Goal: Use online tool/utility: Utilize a website feature to perform a specific function

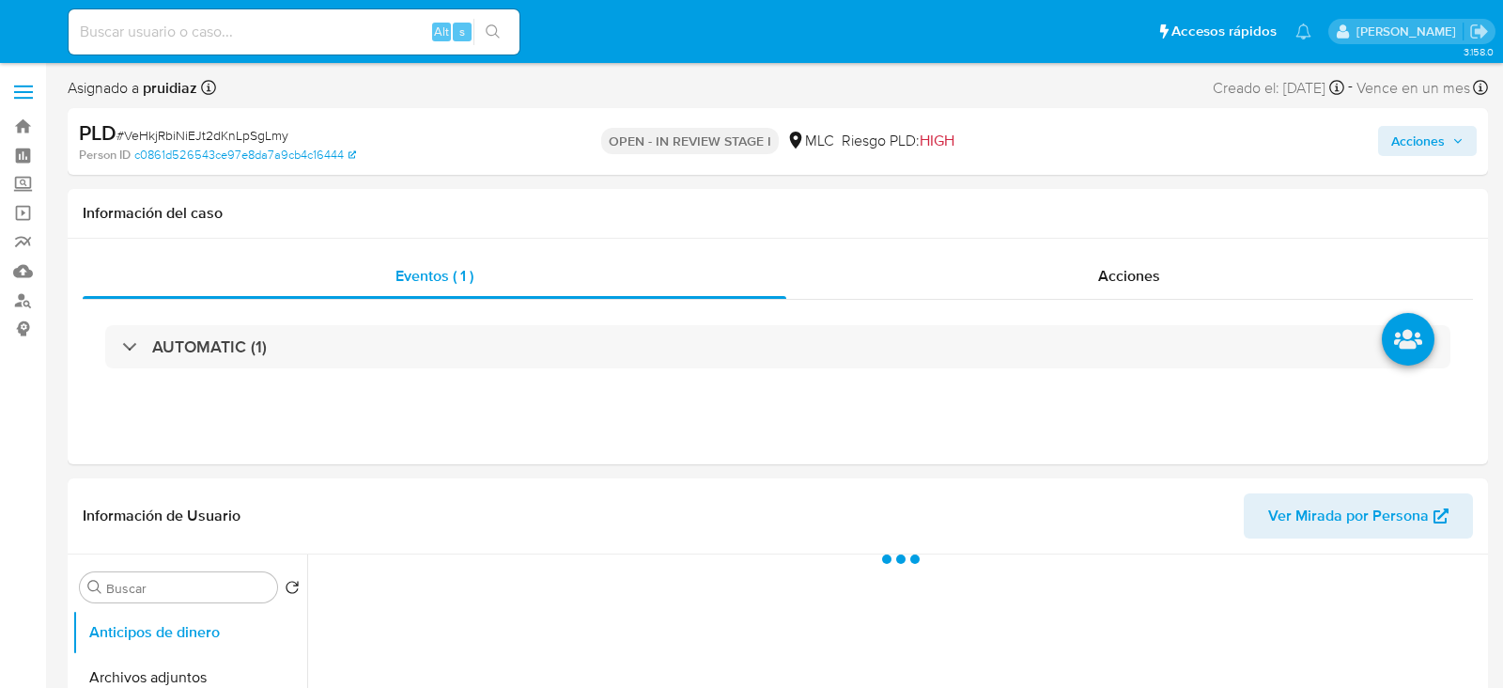
select select "10"
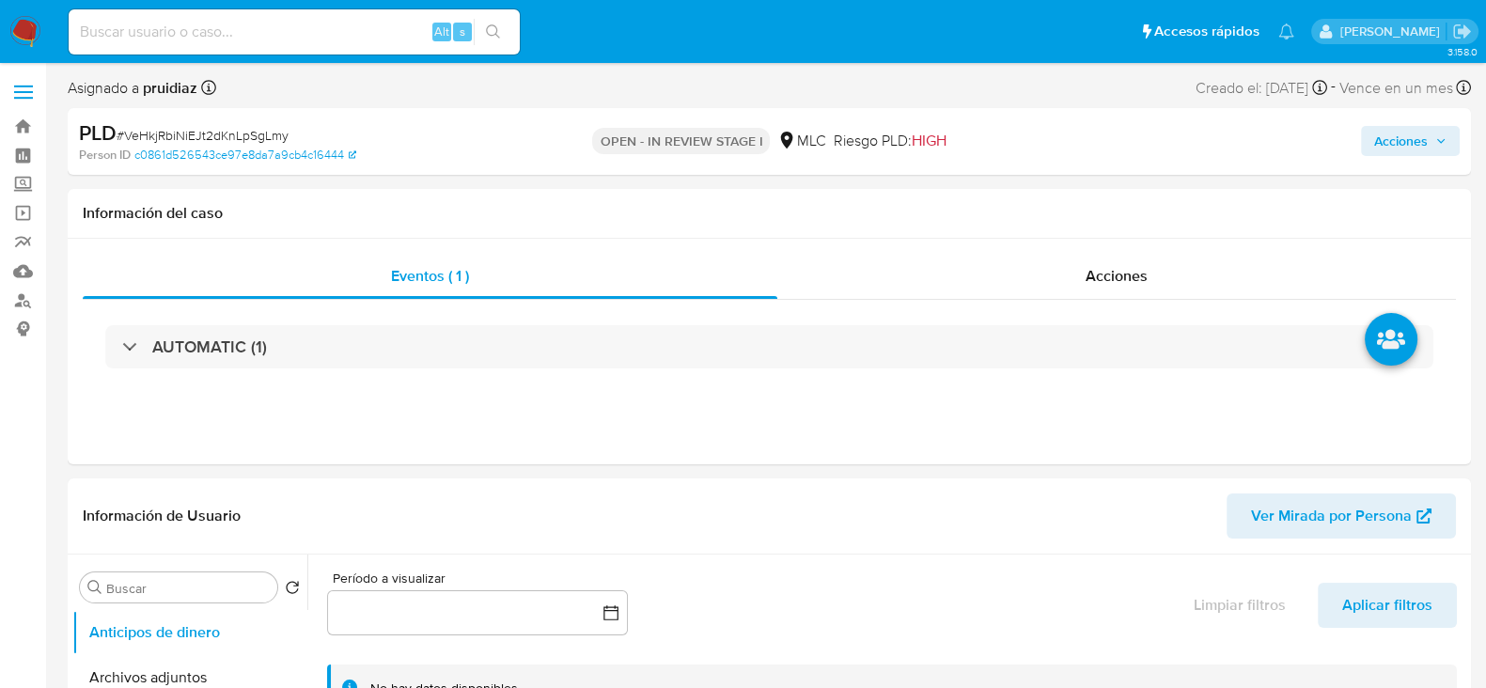
click at [219, 126] on span "# VeHkjRbiNiEJt2dKnLpSgLmy" at bounding box center [203, 135] width 172 height 19
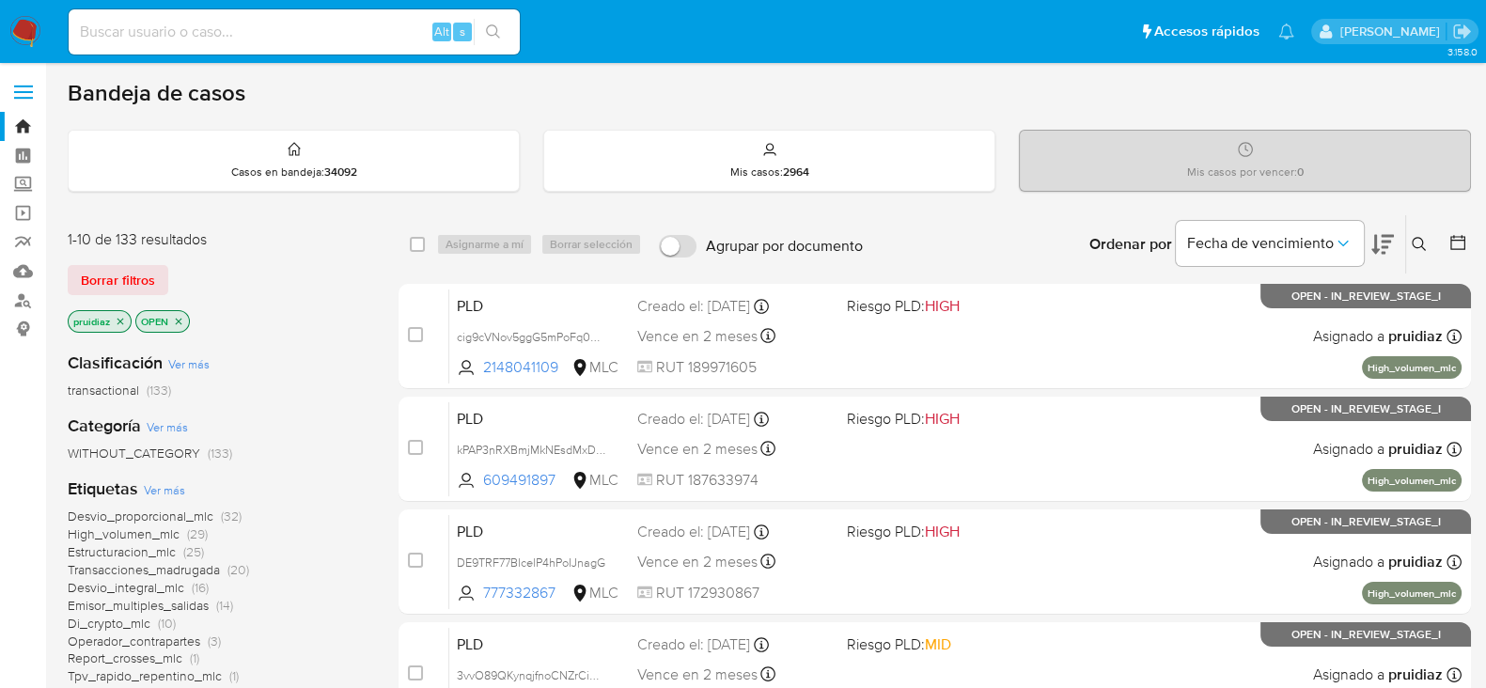
click at [1378, 240] on icon at bounding box center [1382, 244] width 23 height 23
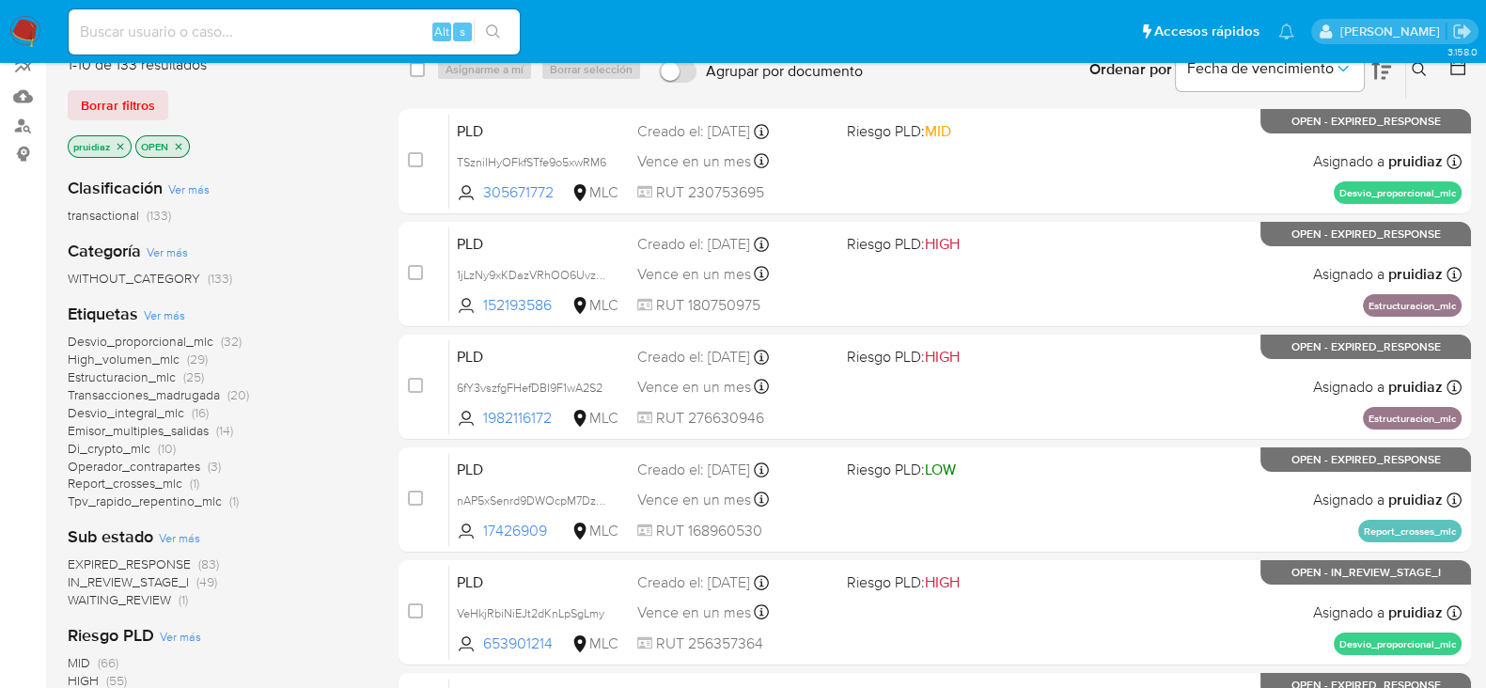
scroll to position [174, 0]
click at [164, 354] on span "High_volumen_mlc" at bounding box center [124, 360] width 112 height 19
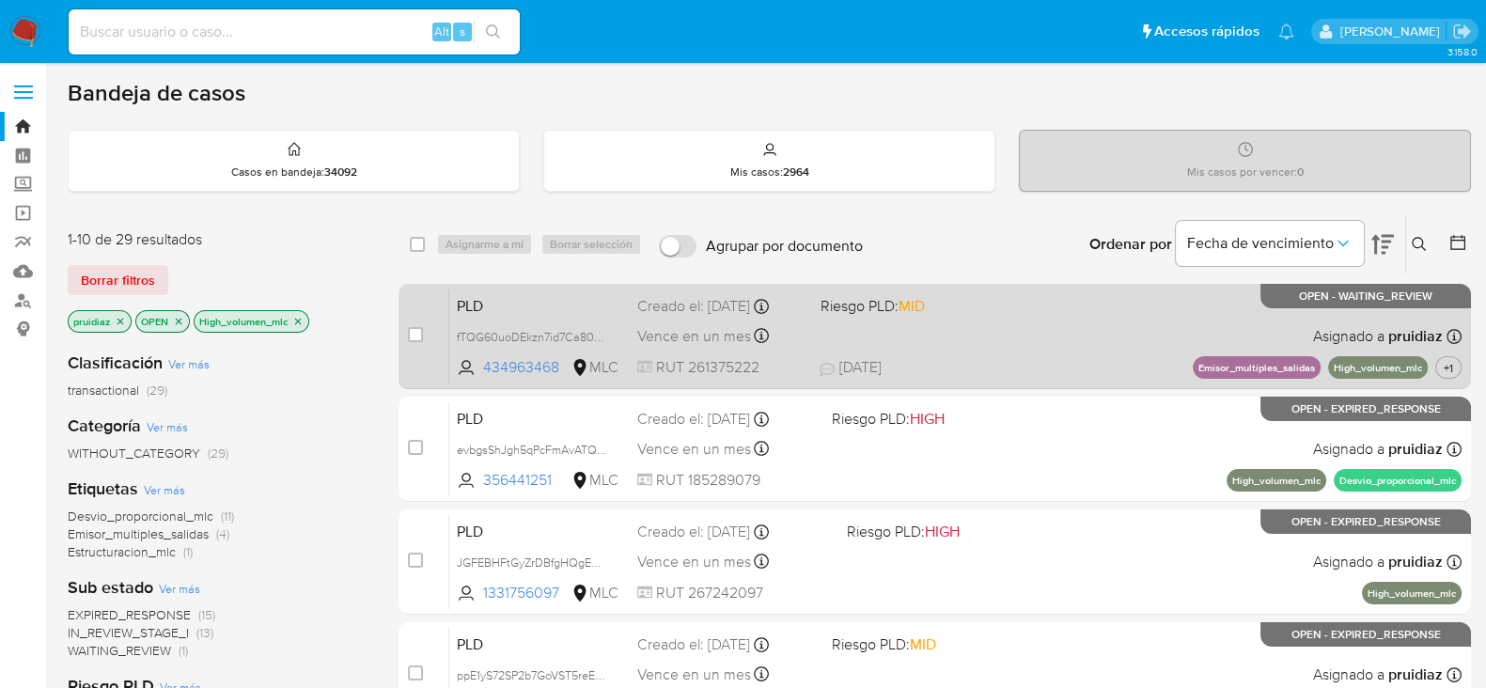
click at [1071, 346] on div "PLD fTQG60uoDEkzn7id7Ca80ekS 434963468 MLC Riesgo PLD: MID Creado el: 12/07/202…" at bounding box center [955, 335] width 1012 height 95
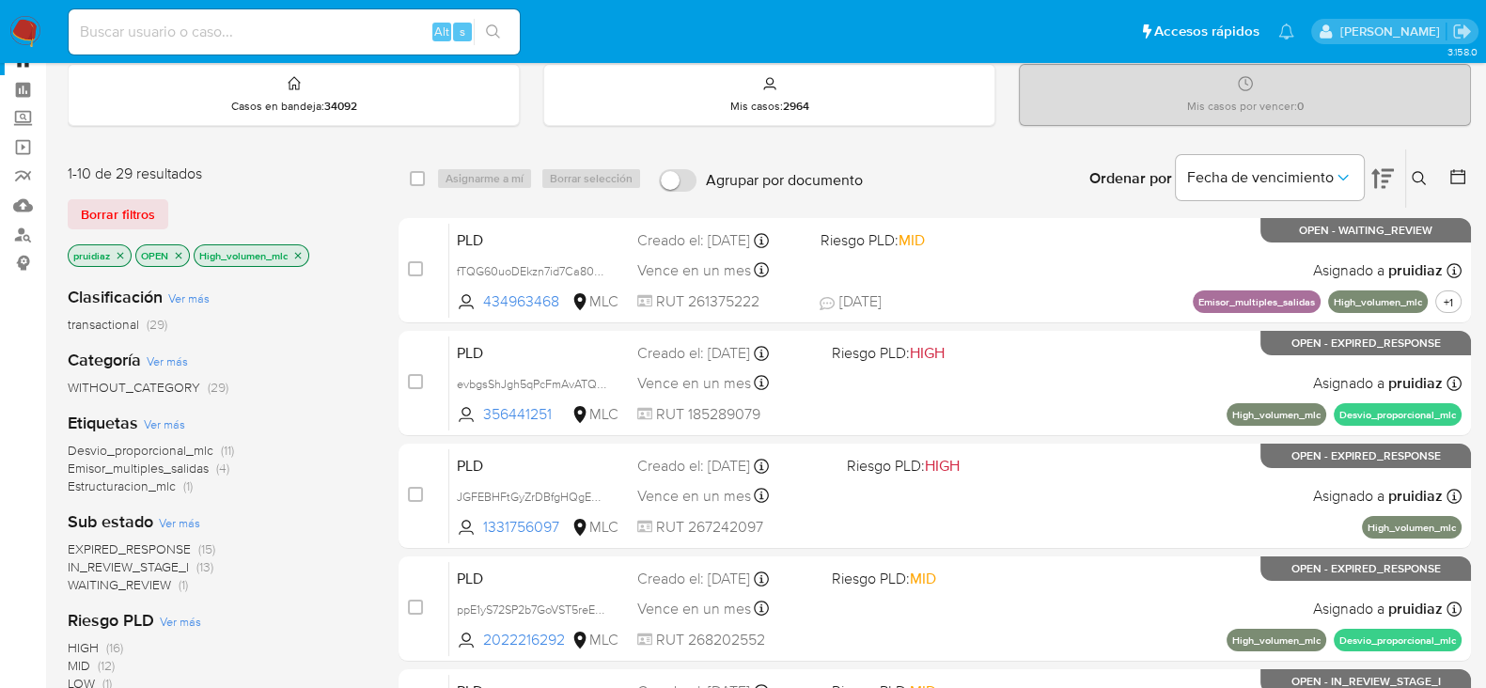
scroll to position [79, 0]
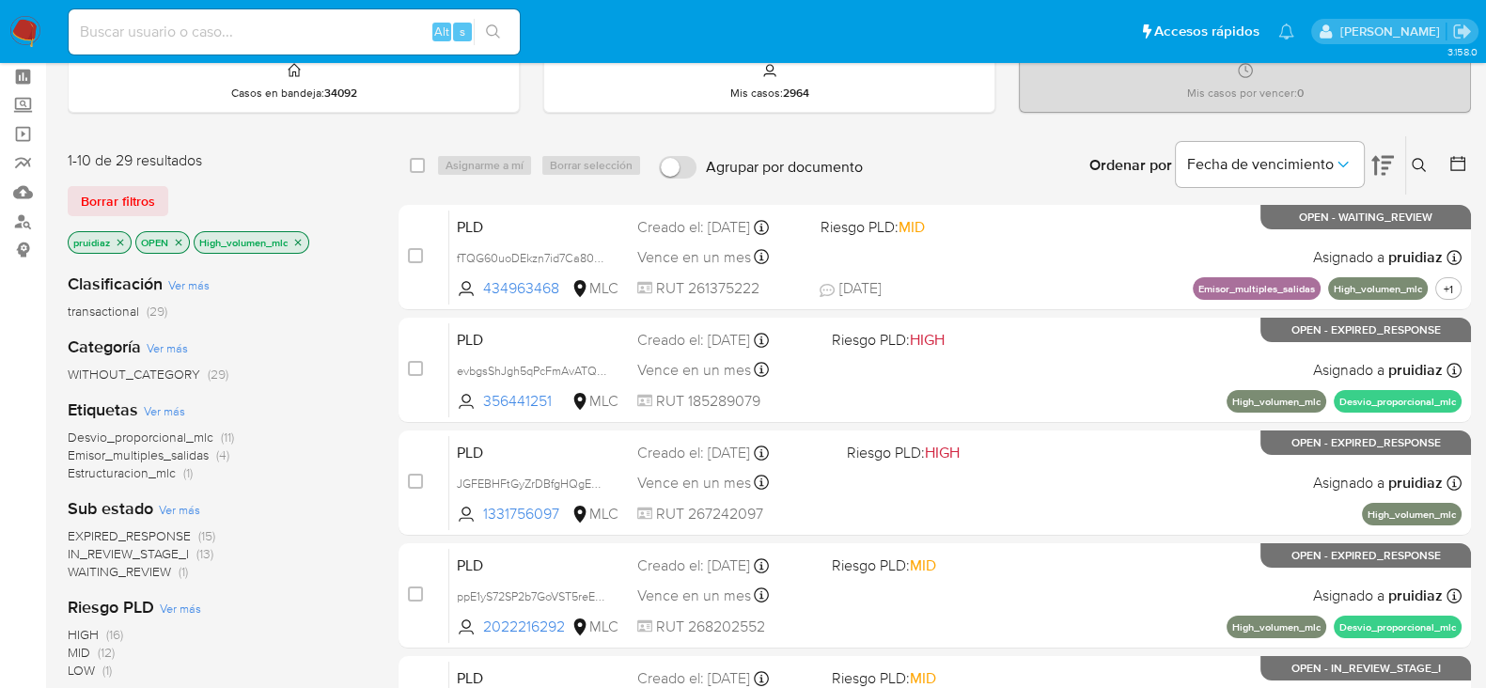
click at [297, 240] on icon "close-filter" at bounding box center [297, 242] width 11 height 11
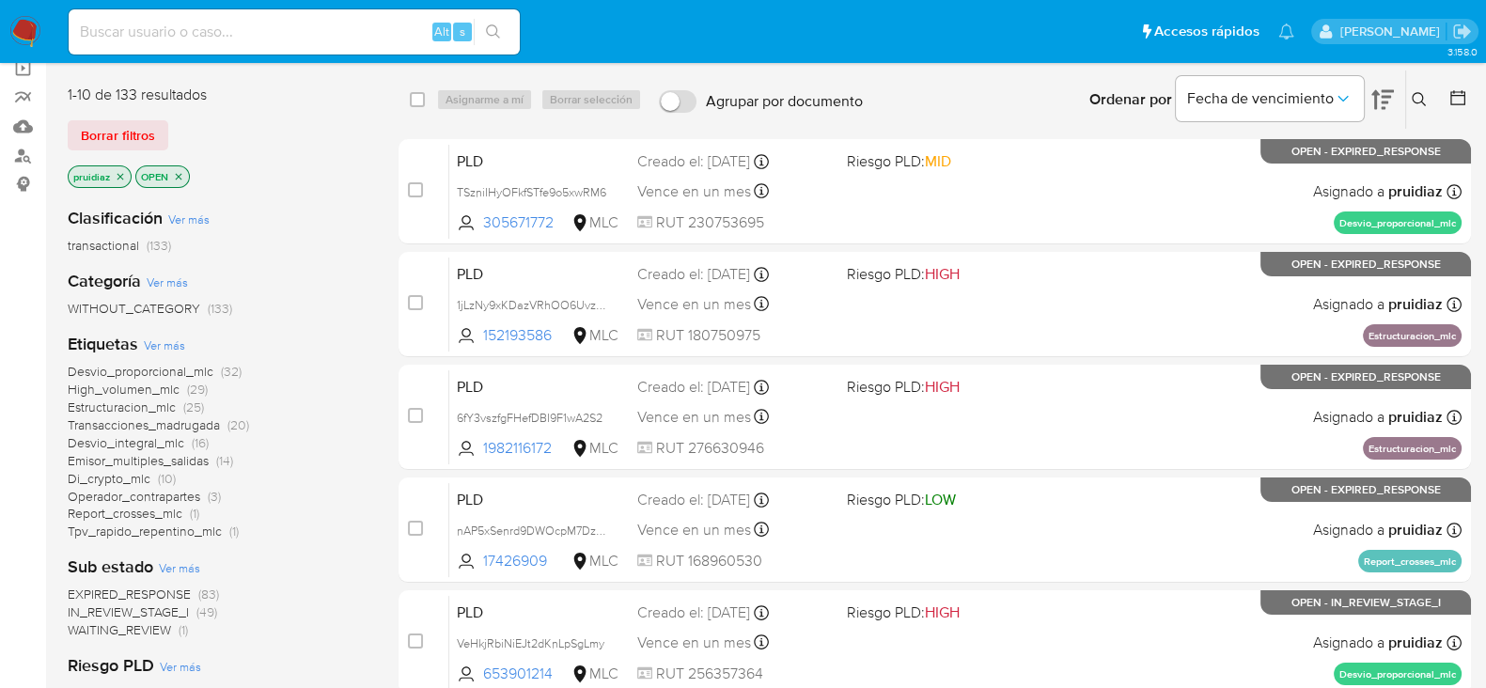
scroll to position [147, 0]
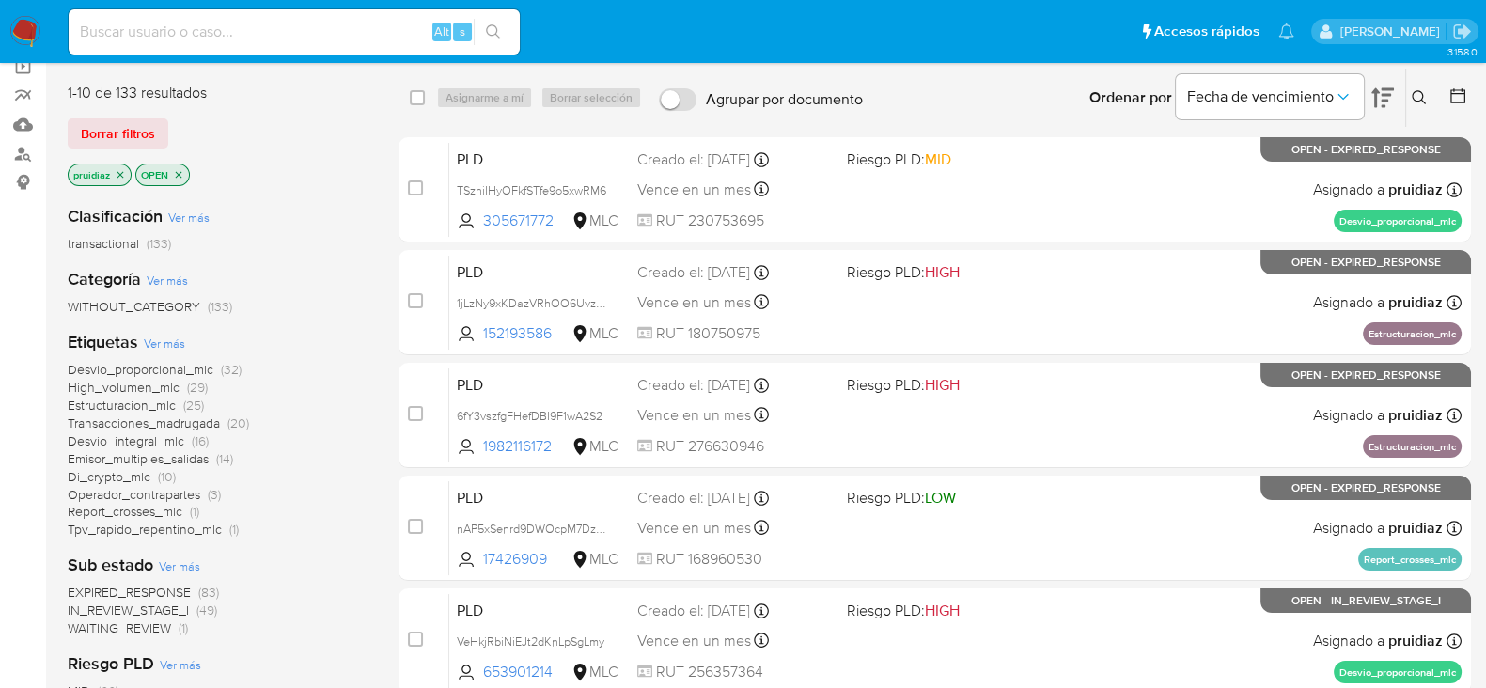
click at [164, 364] on span "Desvio_proporcional_mlc" at bounding box center [141, 369] width 146 height 19
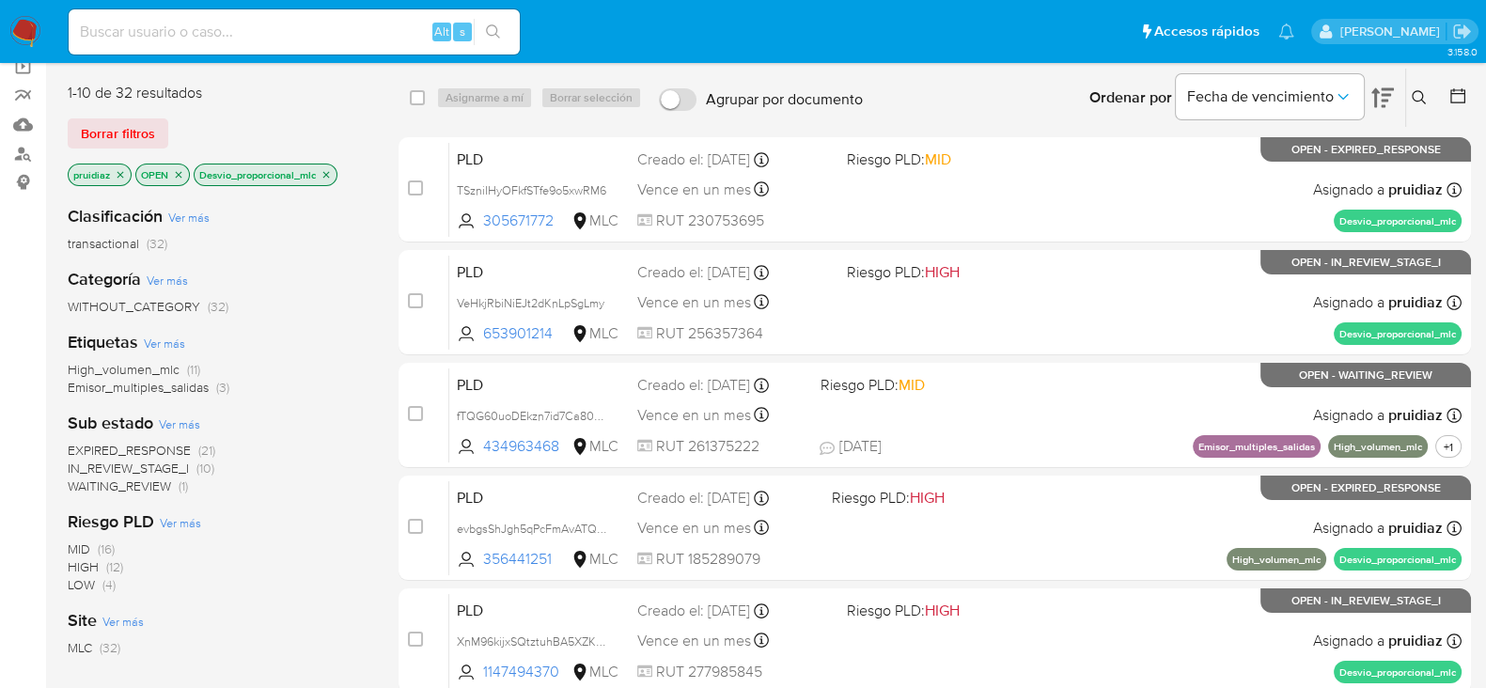
click at [180, 466] on span "IN_REVIEW_STAGE_I" at bounding box center [128, 468] width 121 height 19
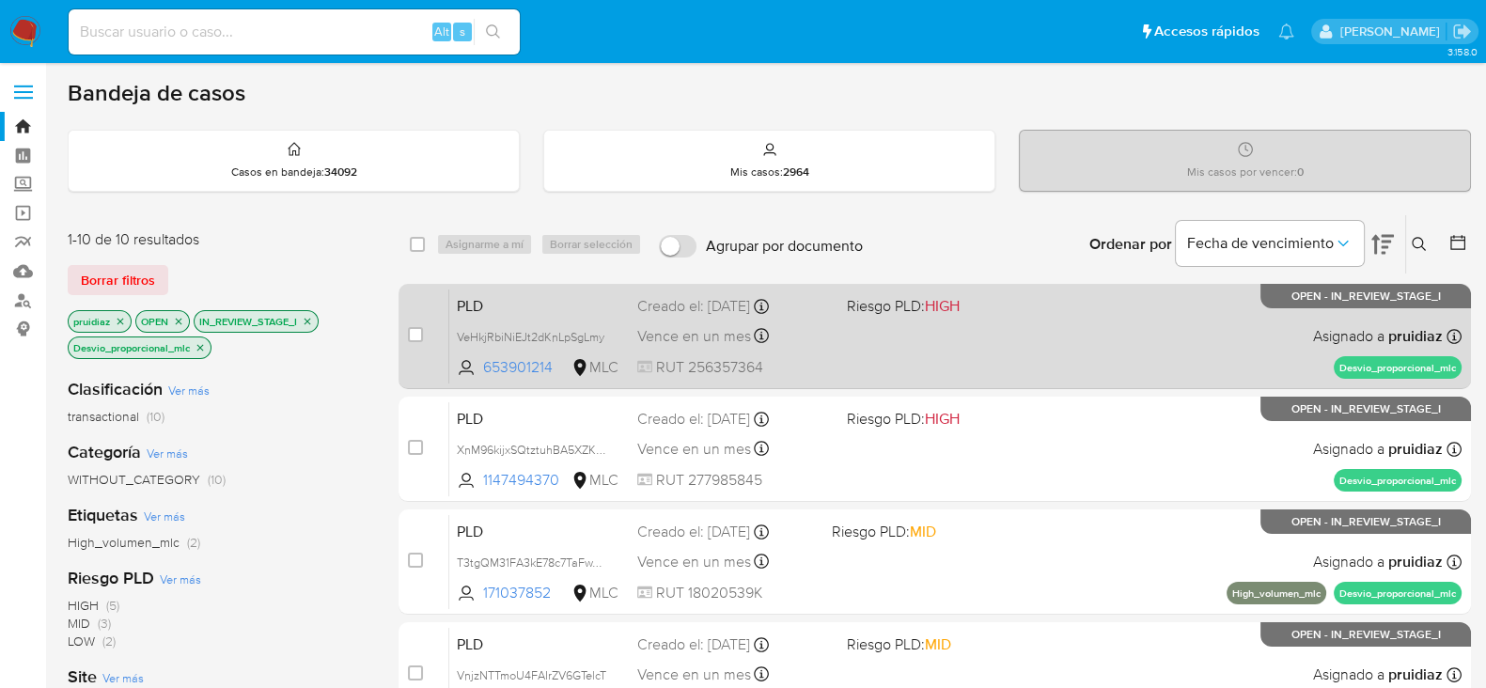
click at [1005, 346] on div "PLD VeHkjRbiNiEJt2dKnLpSgLmy 653901214 MLC Riesgo PLD: HIGH Creado el: 12/07/20…" at bounding box center [955, 335] width 1012 height 95
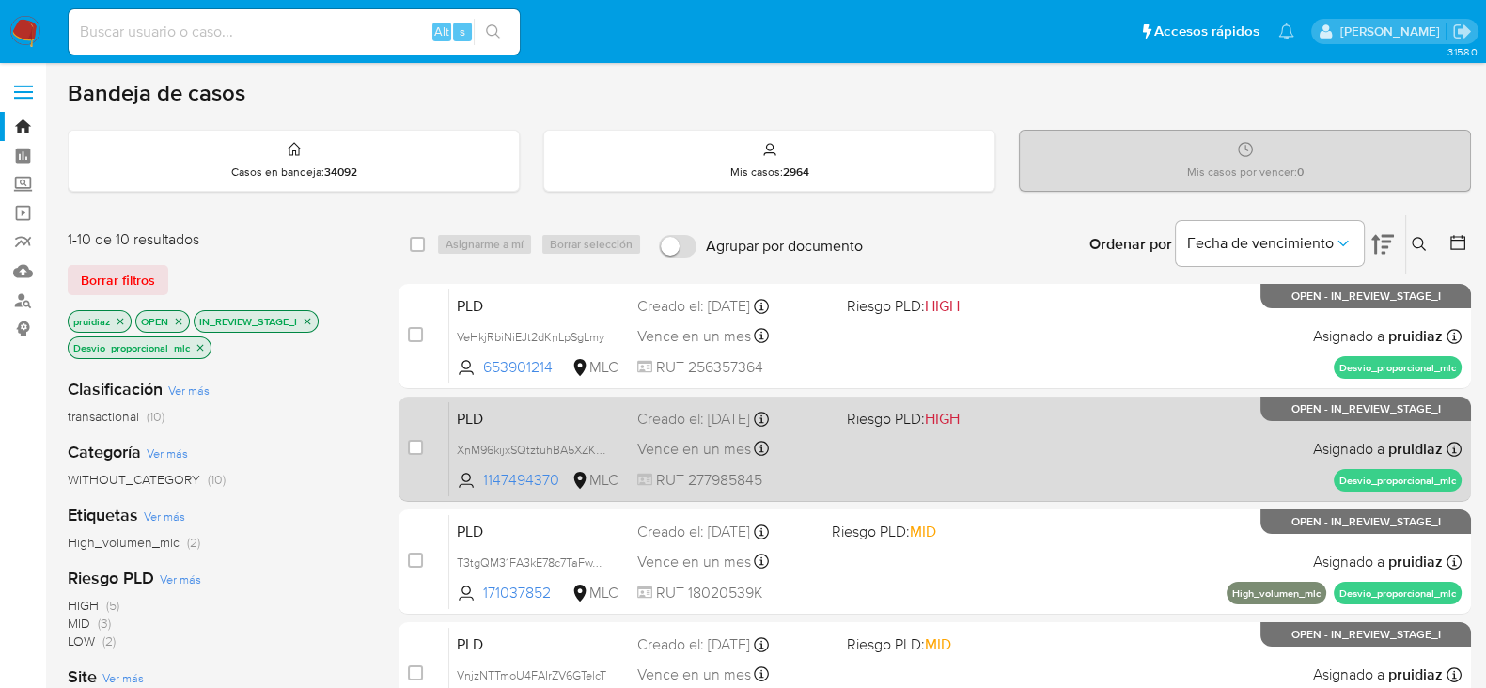
click at [1018, 460] on div "PLD XnM96kijxSQtztuhBA5XZK8Y 1147494370 MLC Riesgo PLD: HIGH Creado el: 12/07/2…" at bounding box center [955, 448] width 1012 height 95
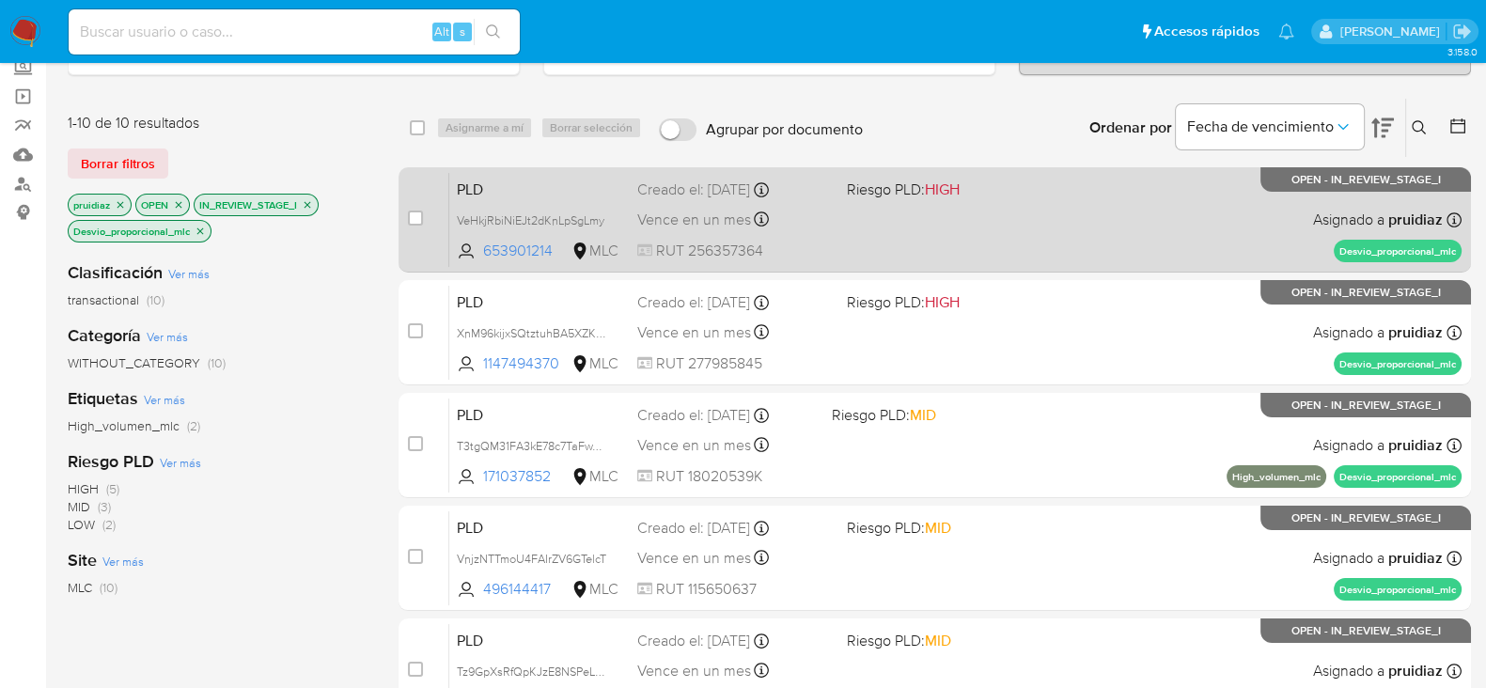
scroll to position [119, 0]
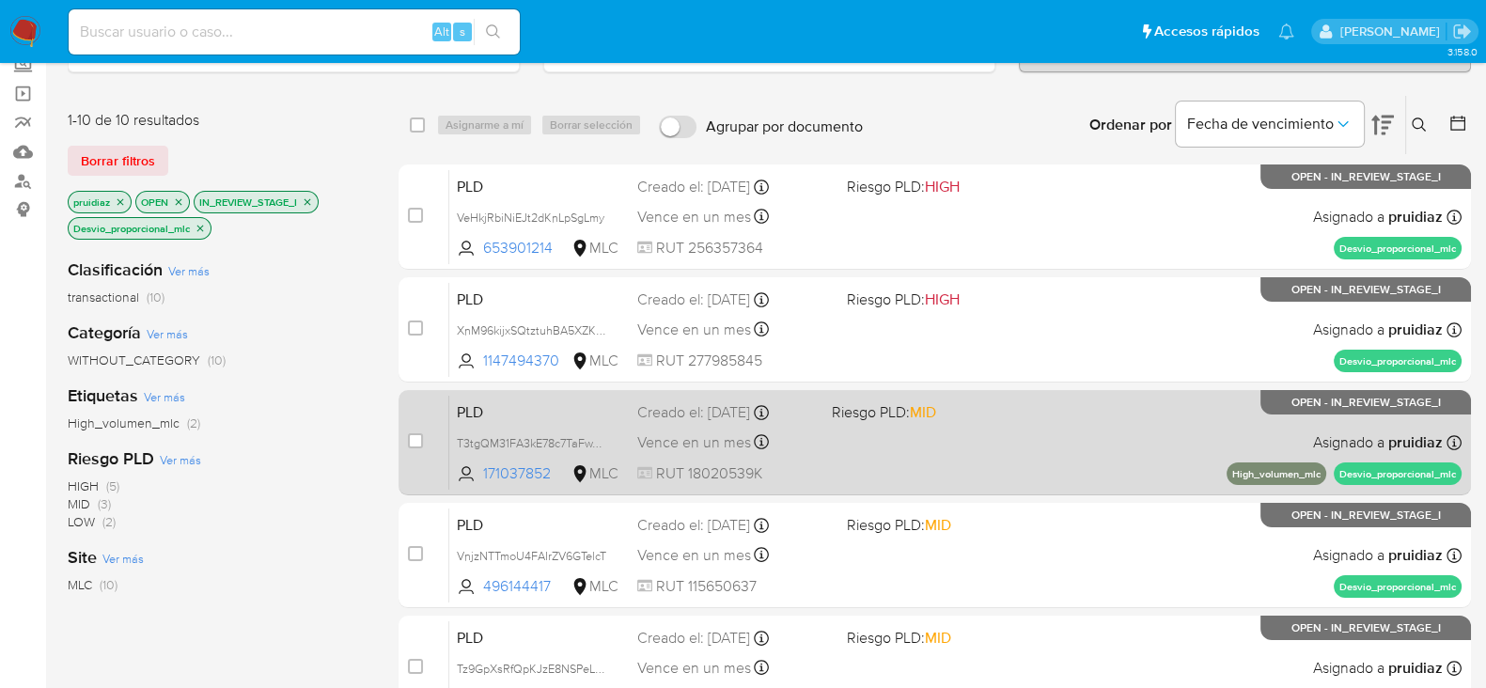
click at [987, 444] on div "PLD T3tgQM31FA3kE78c7TaFwXPP 171037852 MLC Riesgo PLD: MID Creado el: 12/07/202…" at bounding box center [955, 442] width 1012 height 95
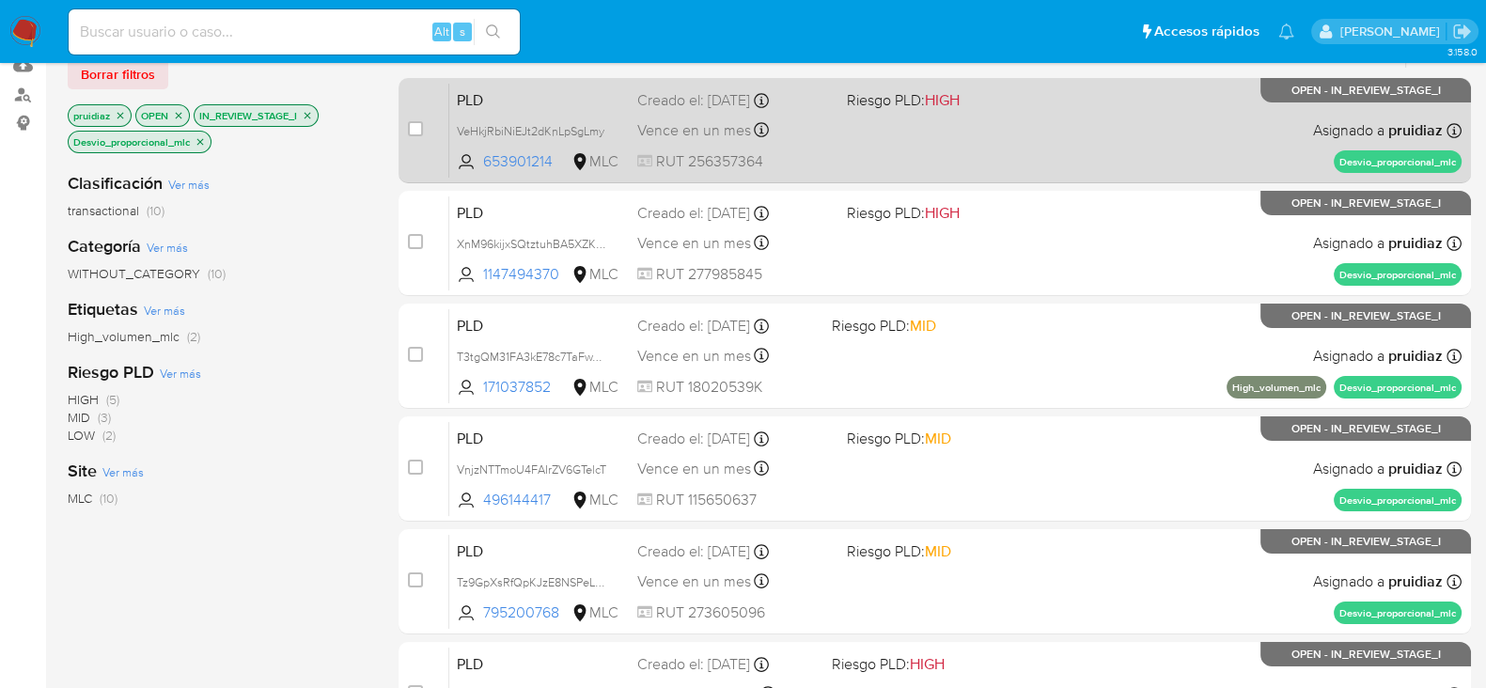
scroll to position [210, 0]
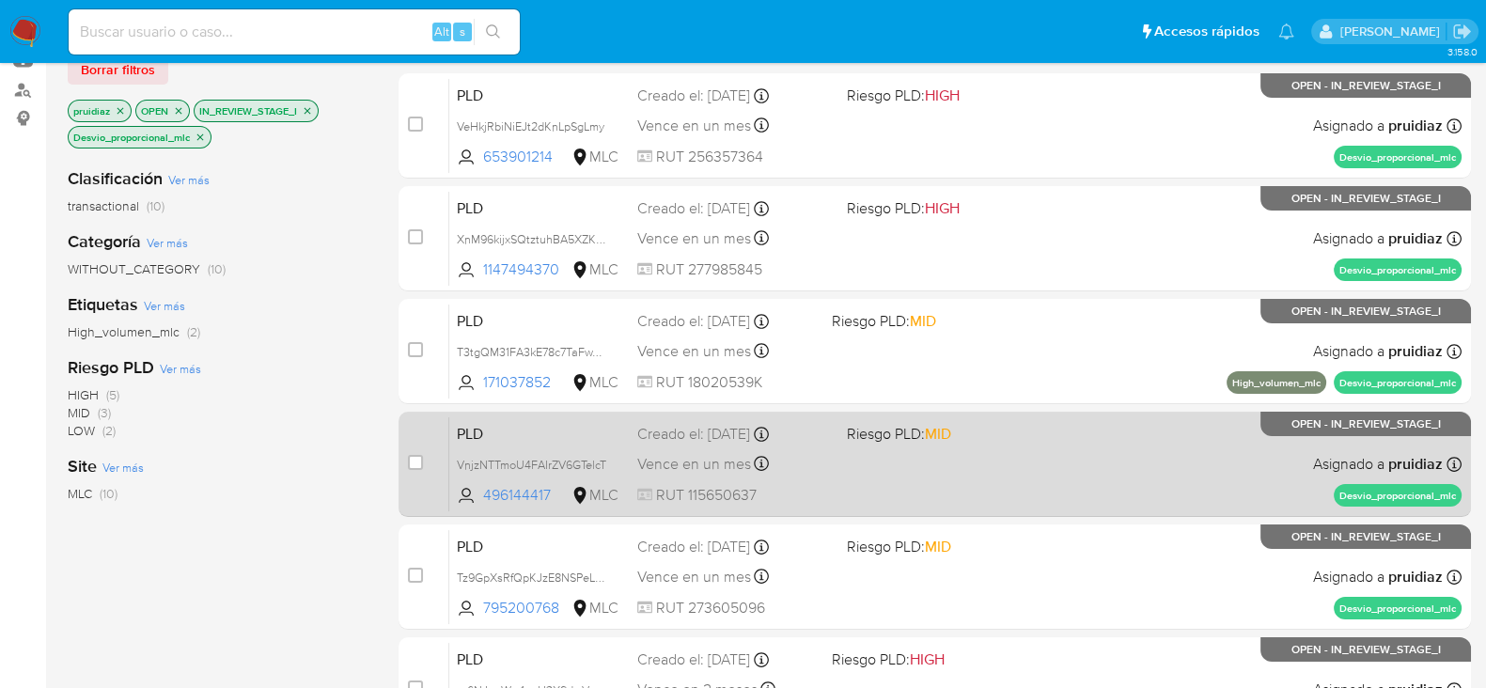
click at [858, 478] on div "PLD VnjzNTTmoU4FAIrZV6GTelcT 496144417 MLC Riesgo PLD: MID Creado el: 12/07/202…" at bounding box center [955, 463] width 1012 height 95
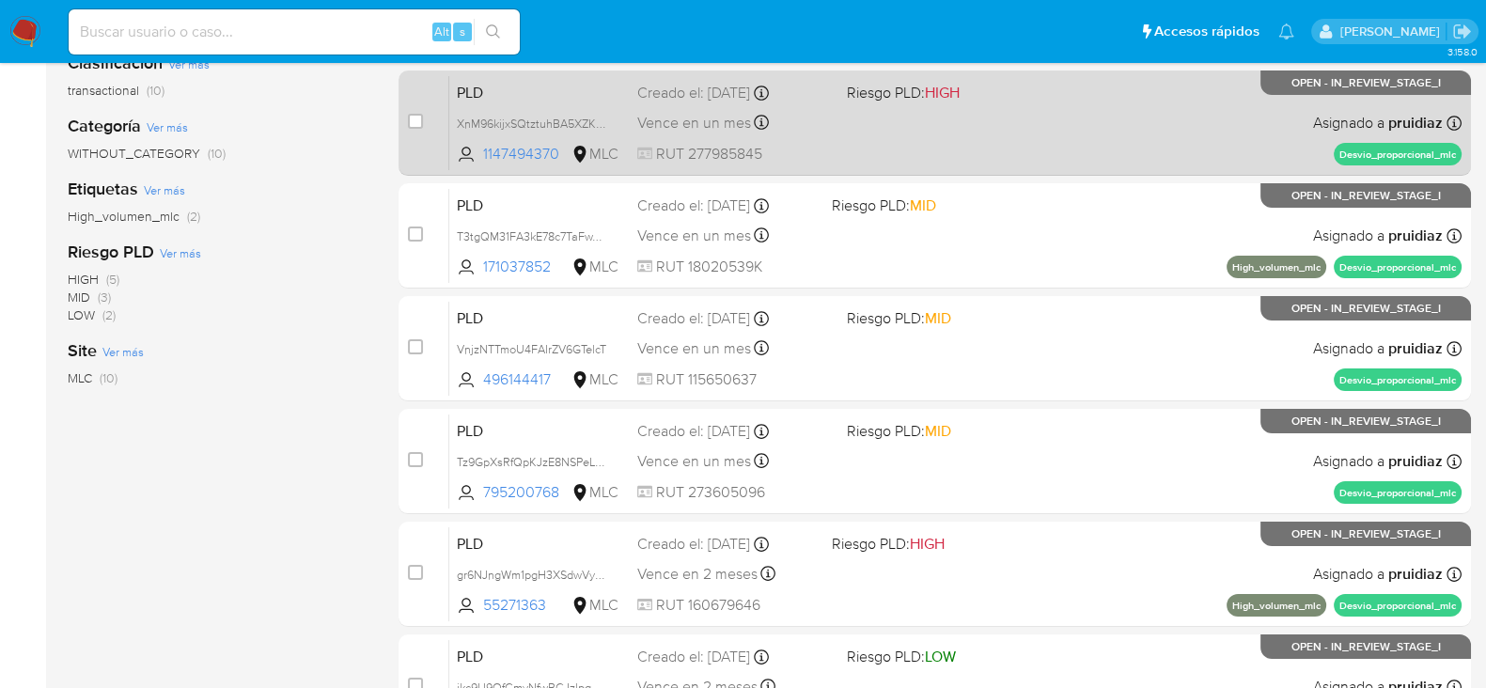
scroll to position [339, 0]
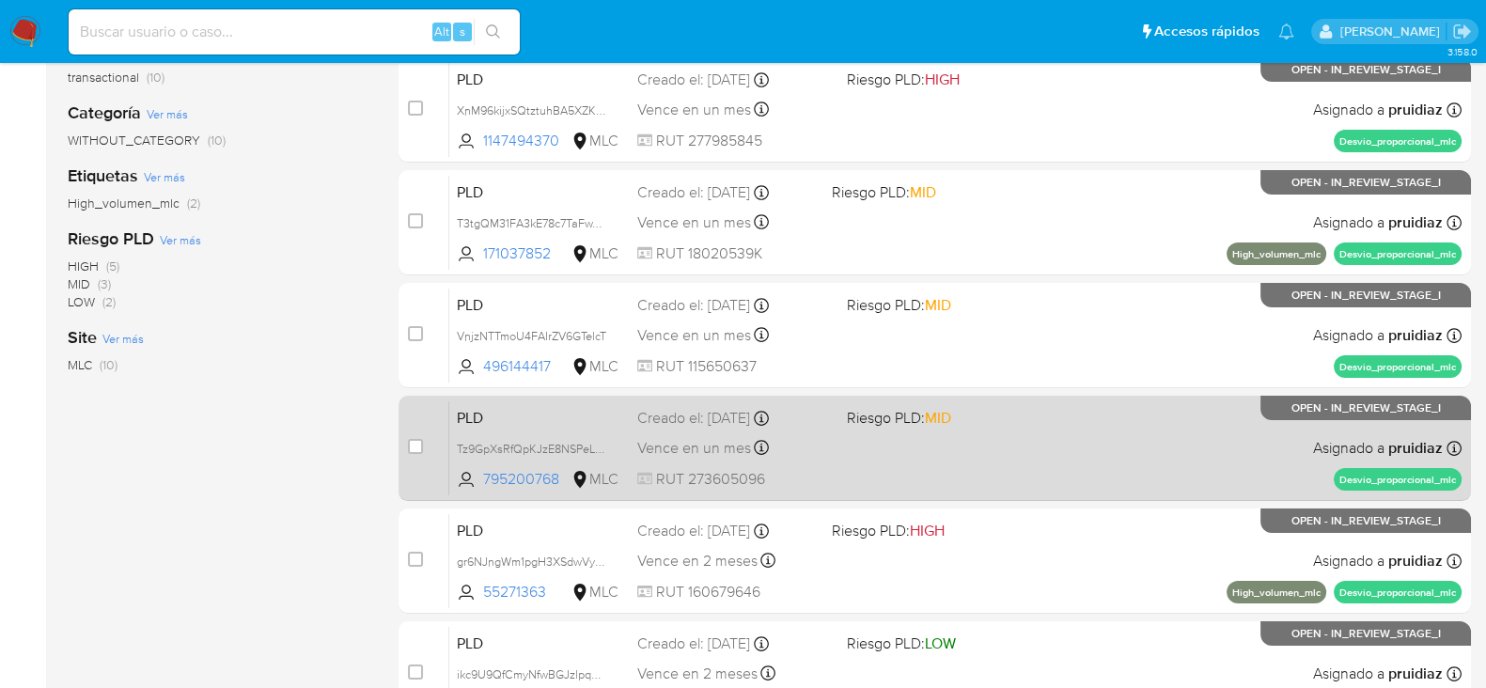
click at [867, 475] on div "PLD Tz9GpXsRfQpKJzE8NSPeLKfA 795200768 MLC Riesgo PLD: MID Creado el: 12/07/202…" at bounding box center [955, 447] width 1012 height 95
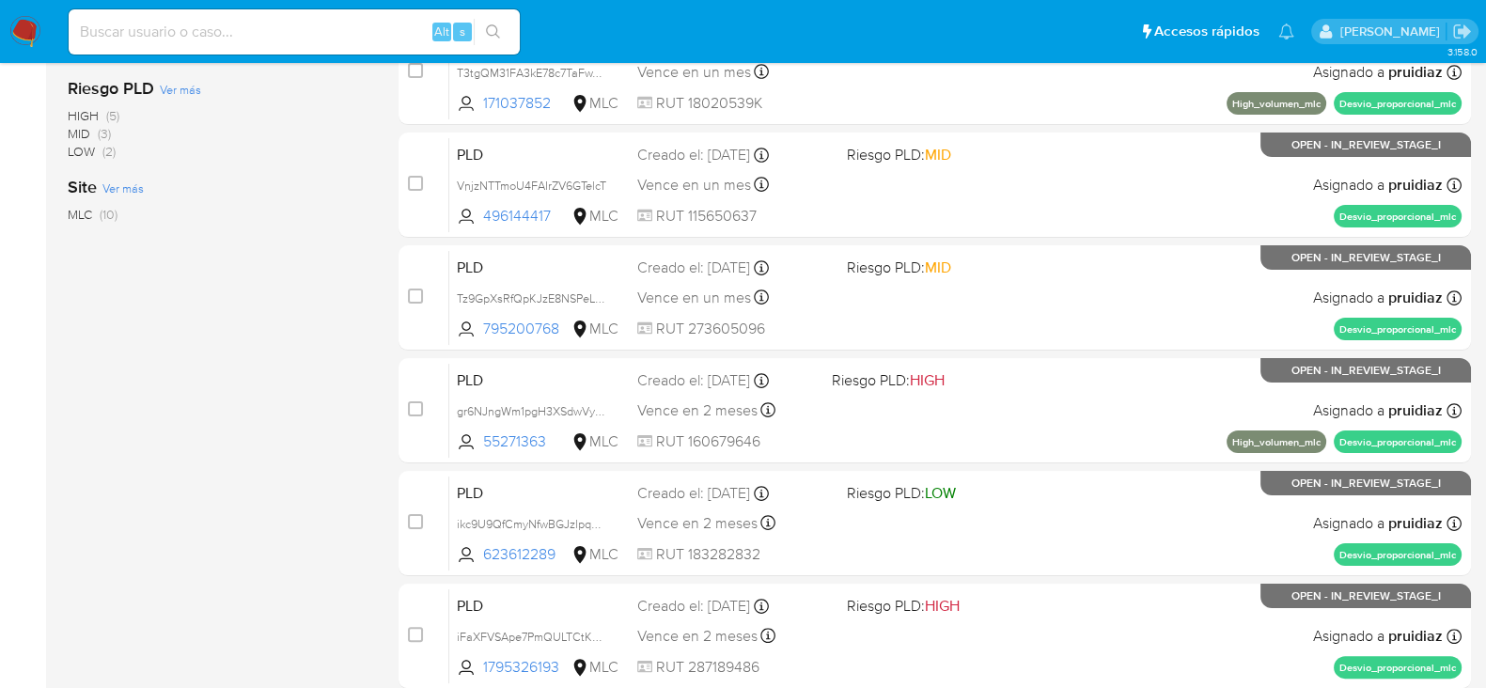
scroll to position [0, 0]
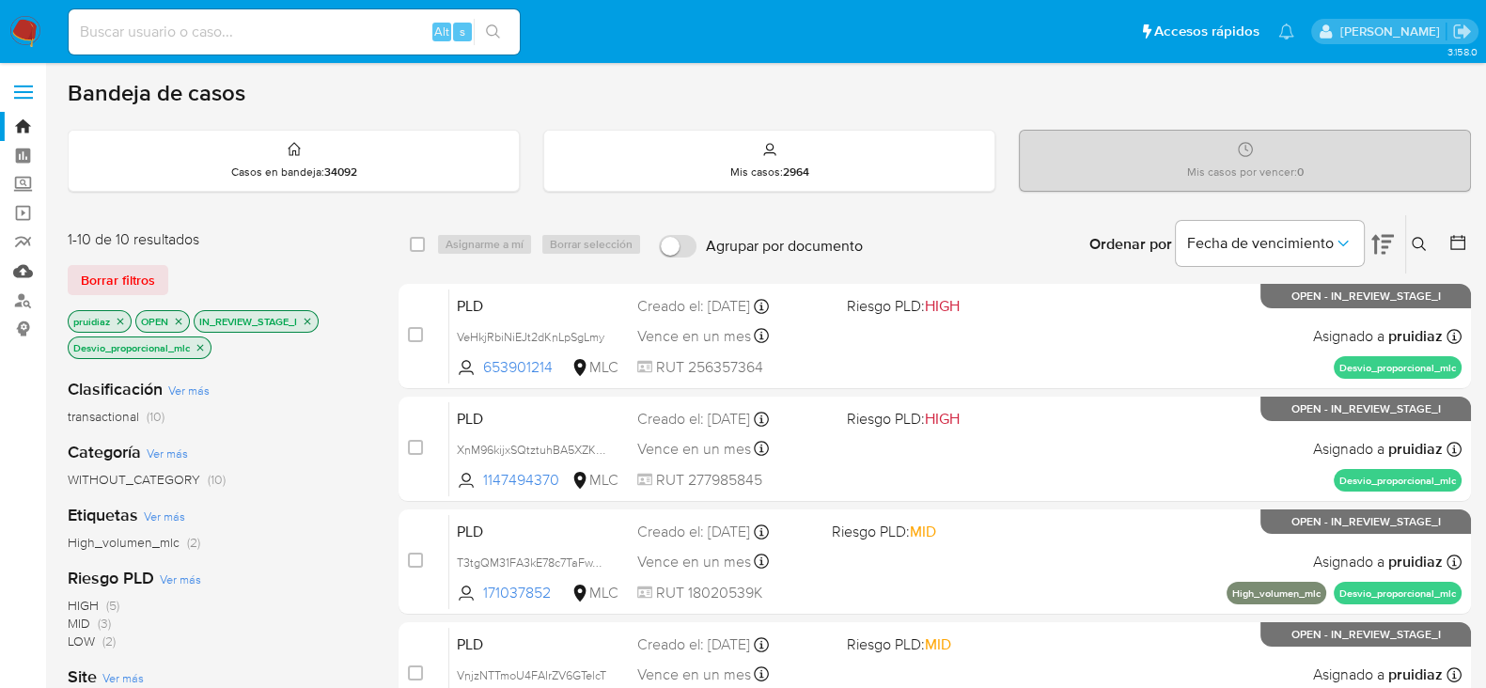
click at [29, 274] on link "Mulan" at bounding box center [112, 271] width 224 height 29
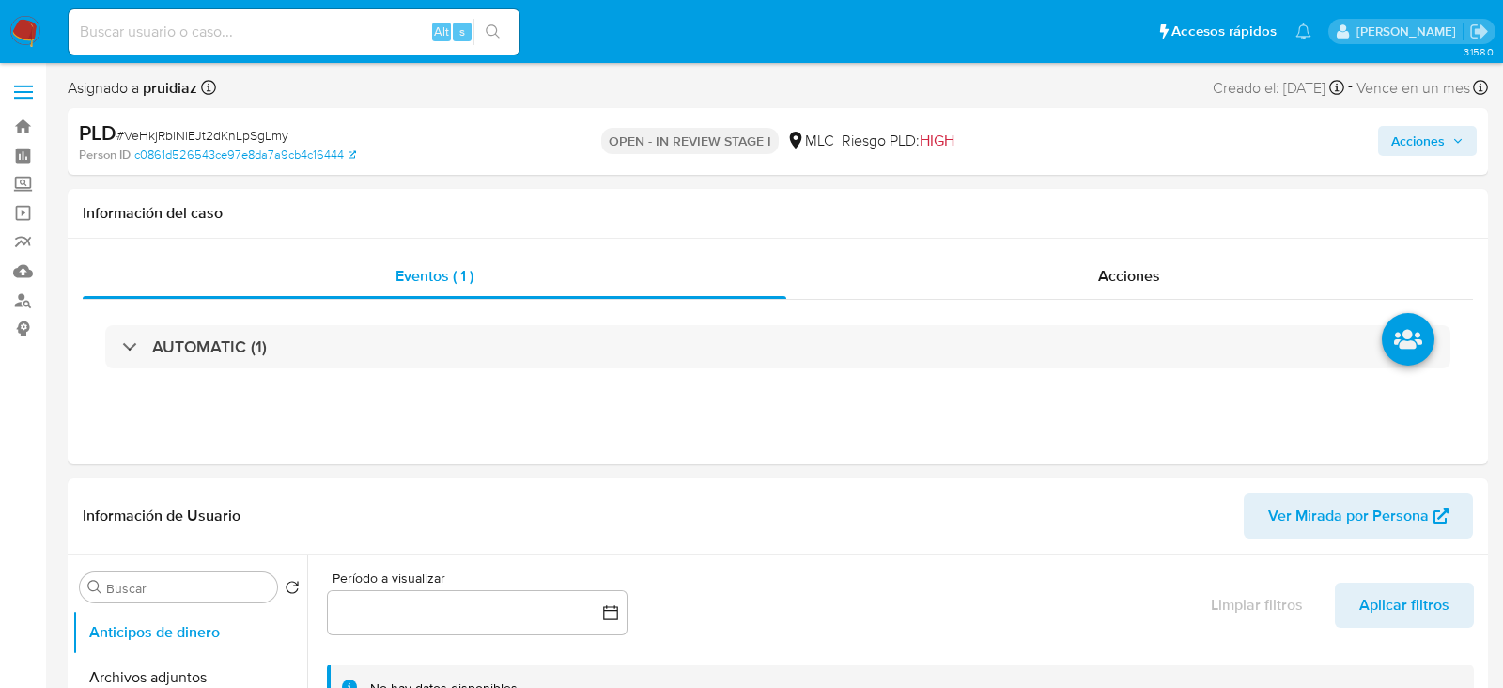
select select "10"
click at [171, 138] on span "# VeHkjRbiNiEJt2dKnLpSgLmy" at bounding box center [203, 135] width 172 height 19
drag, startPoint x: 171, startPoint y: 138, endPoint x: 171, endPoint y: 152, distance: 14.1
click at [171, 152] on div "PLD # VeHkjRbiNiEJt2dKnLpSgLmy Person ID c0861d526543ce97e8da7a9cb4c16444" at bounding box center [306, 141] width 455 height 44
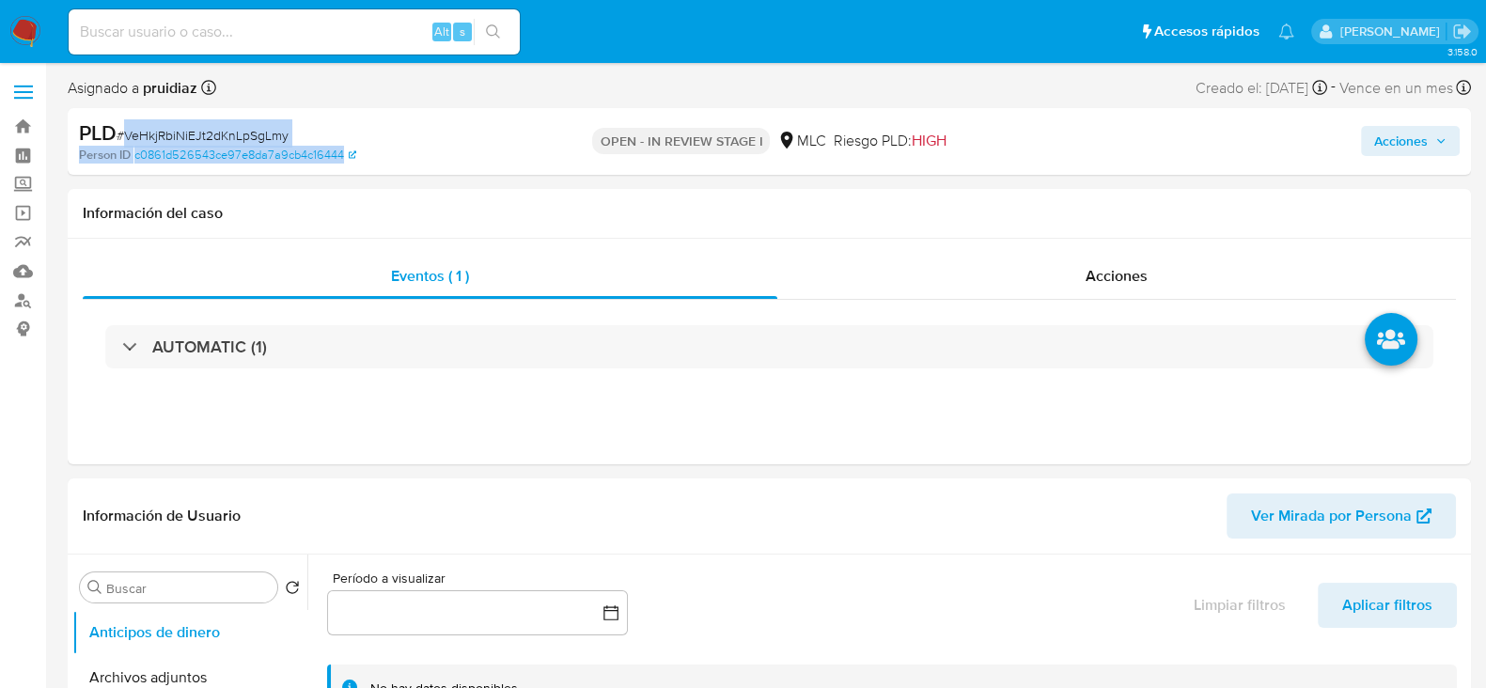
click at [226, 132] on span "# VeHkjRbiNiEJt2dKnLpSgLmy" at bounding box center [203, 135] width 172 height 19
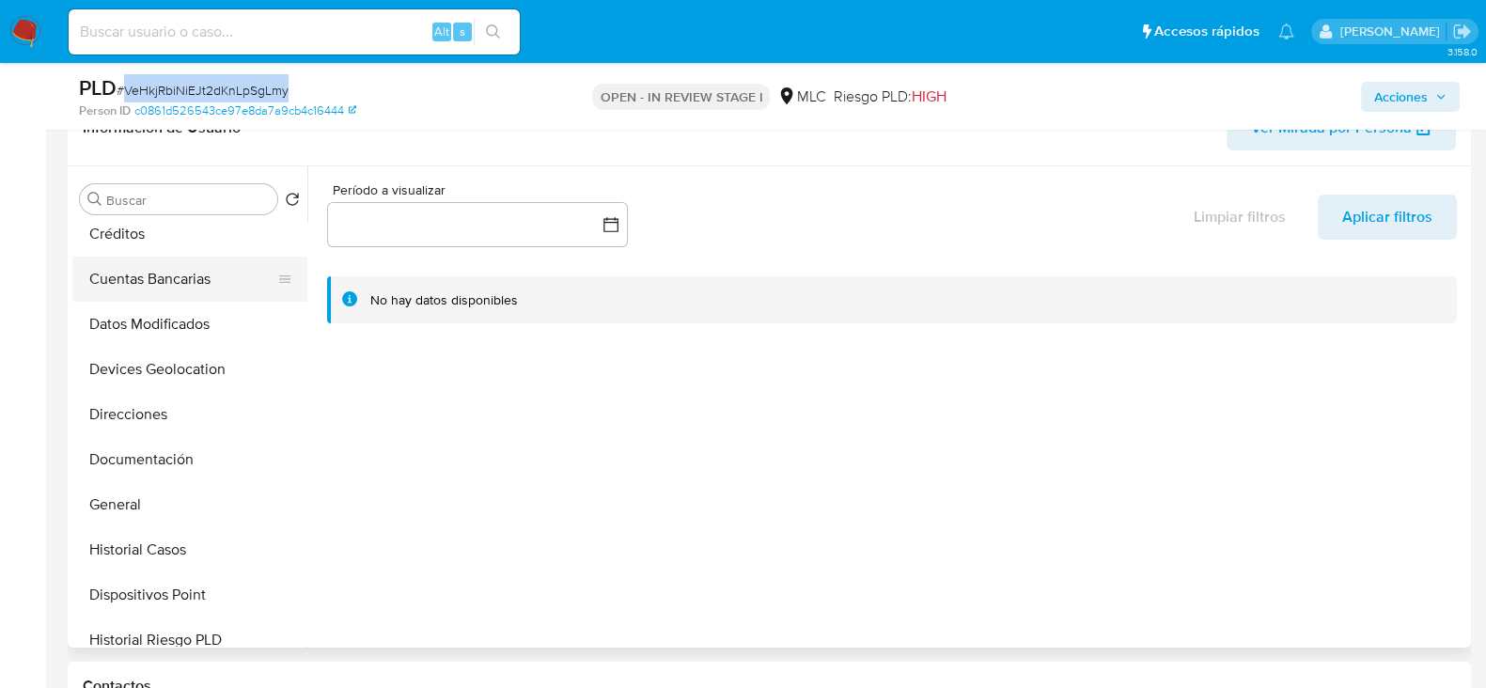
scroll to position [220, 0]
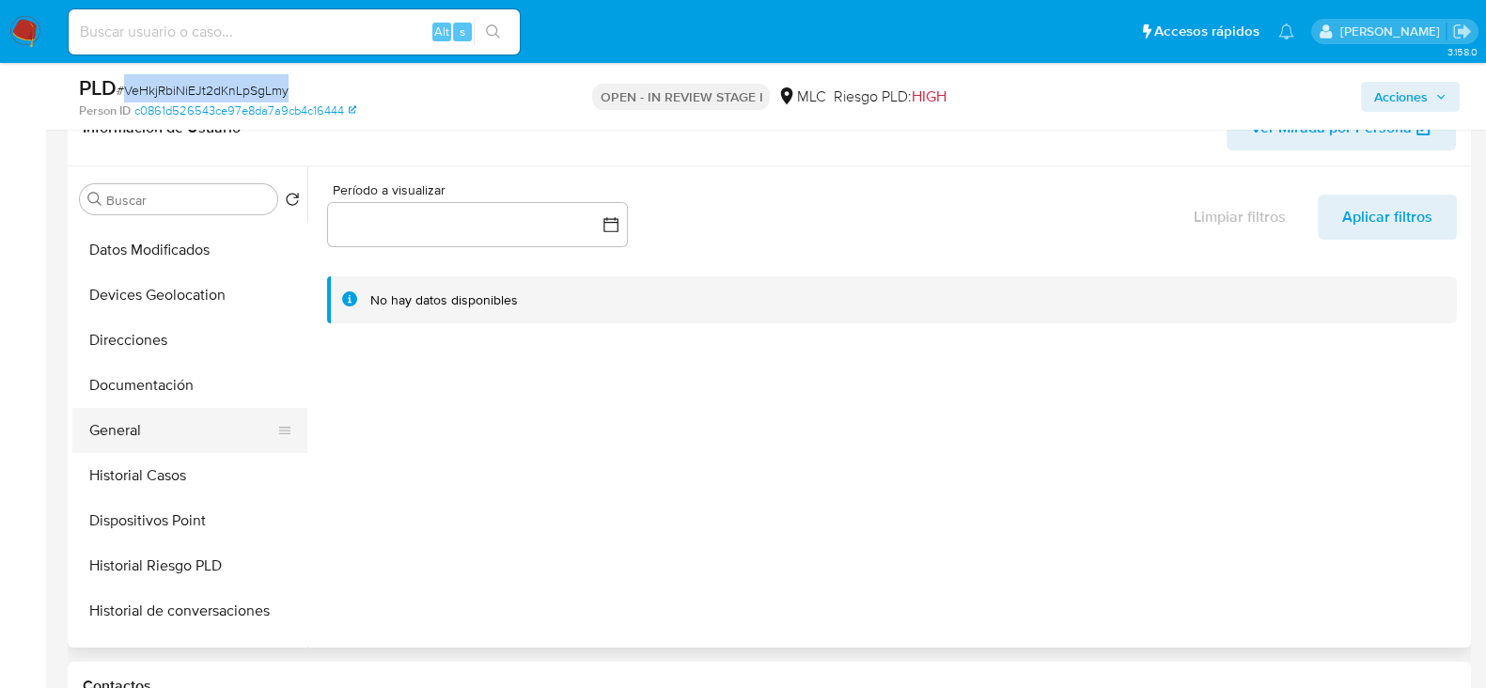
click at [114, 432] on button "General" at bounding box center [182, 430] width 220 height 45
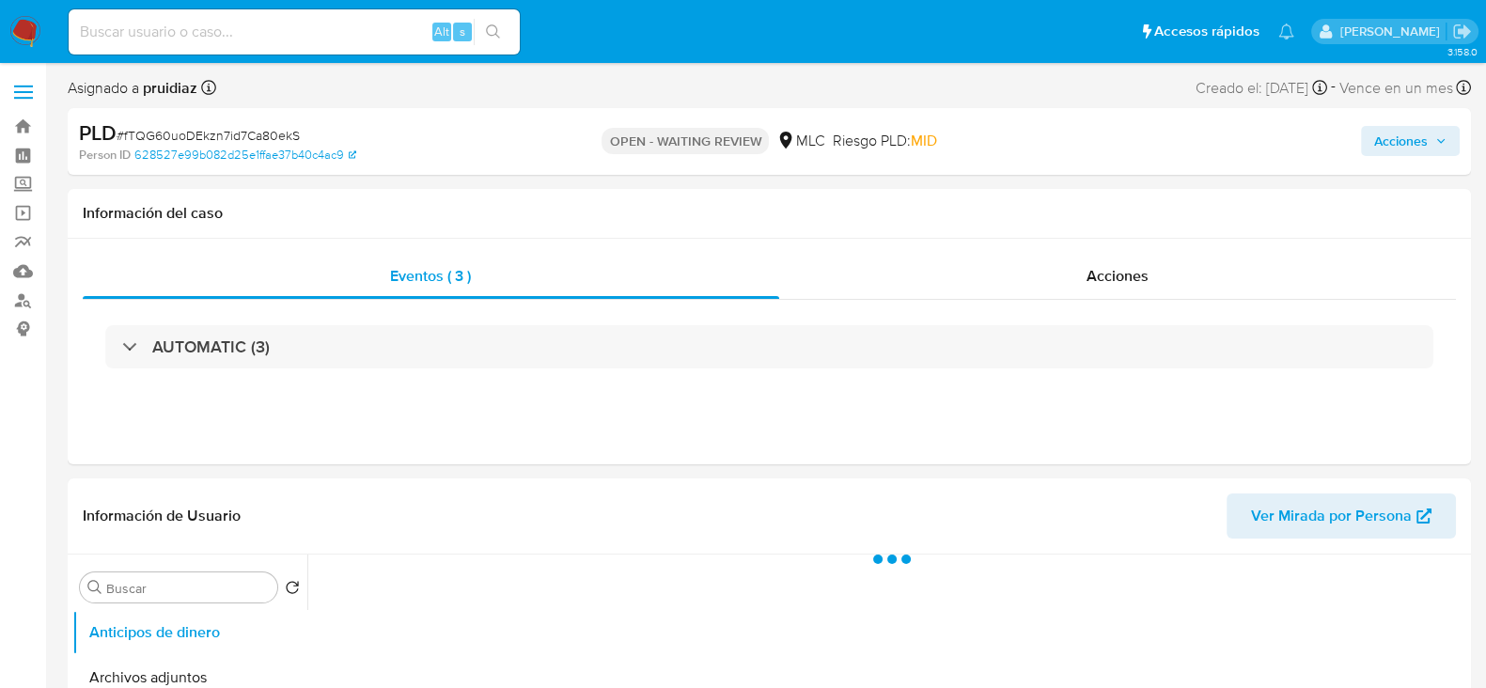
select select "10"
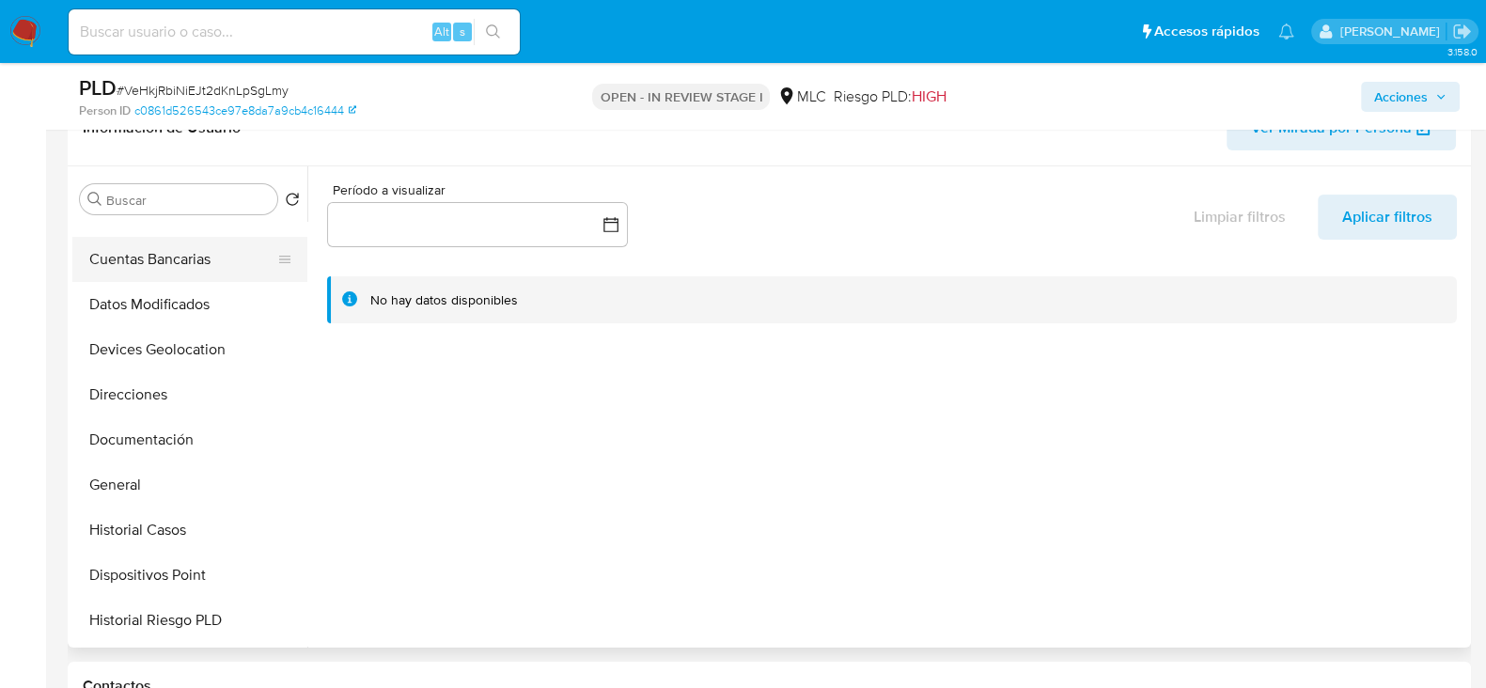
scroll to position [175, 0]
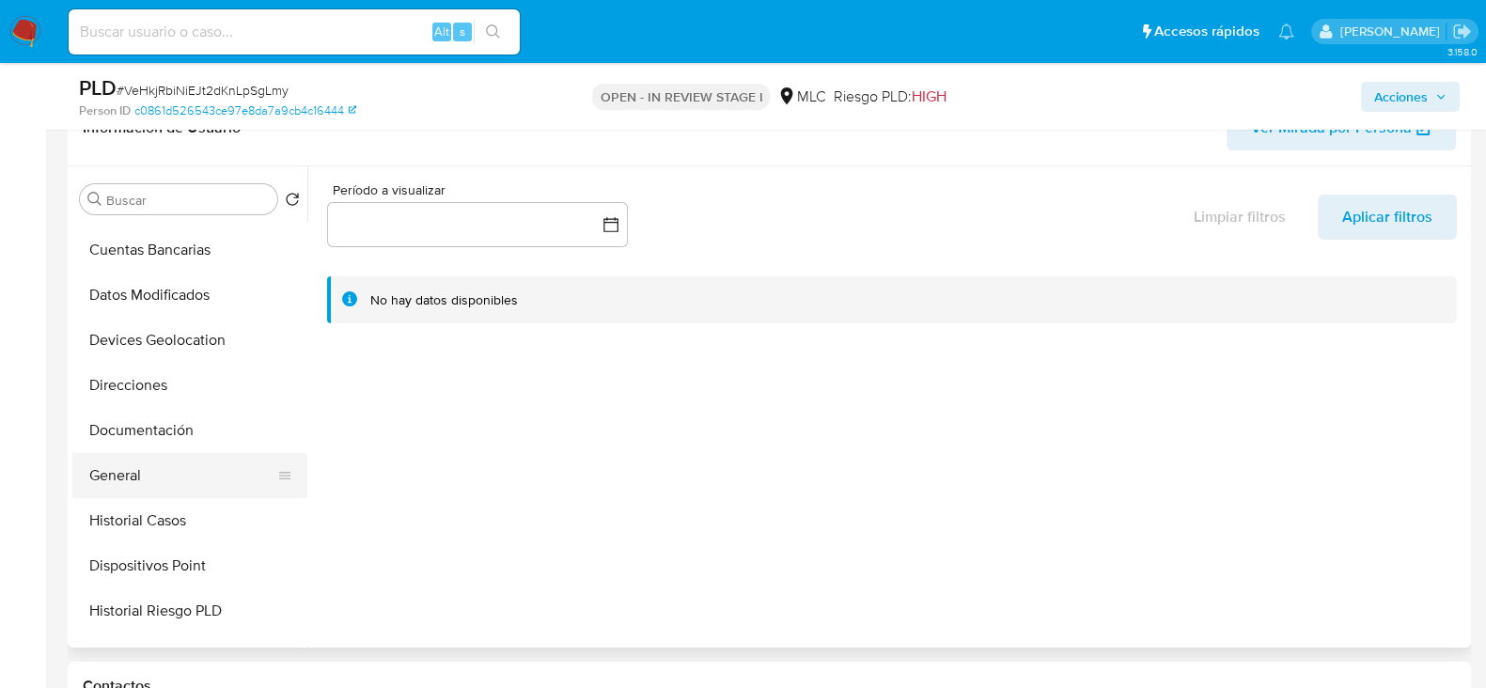
click at [121, 462] on button "General" at bounding box center [182, 475] width 220 height 45
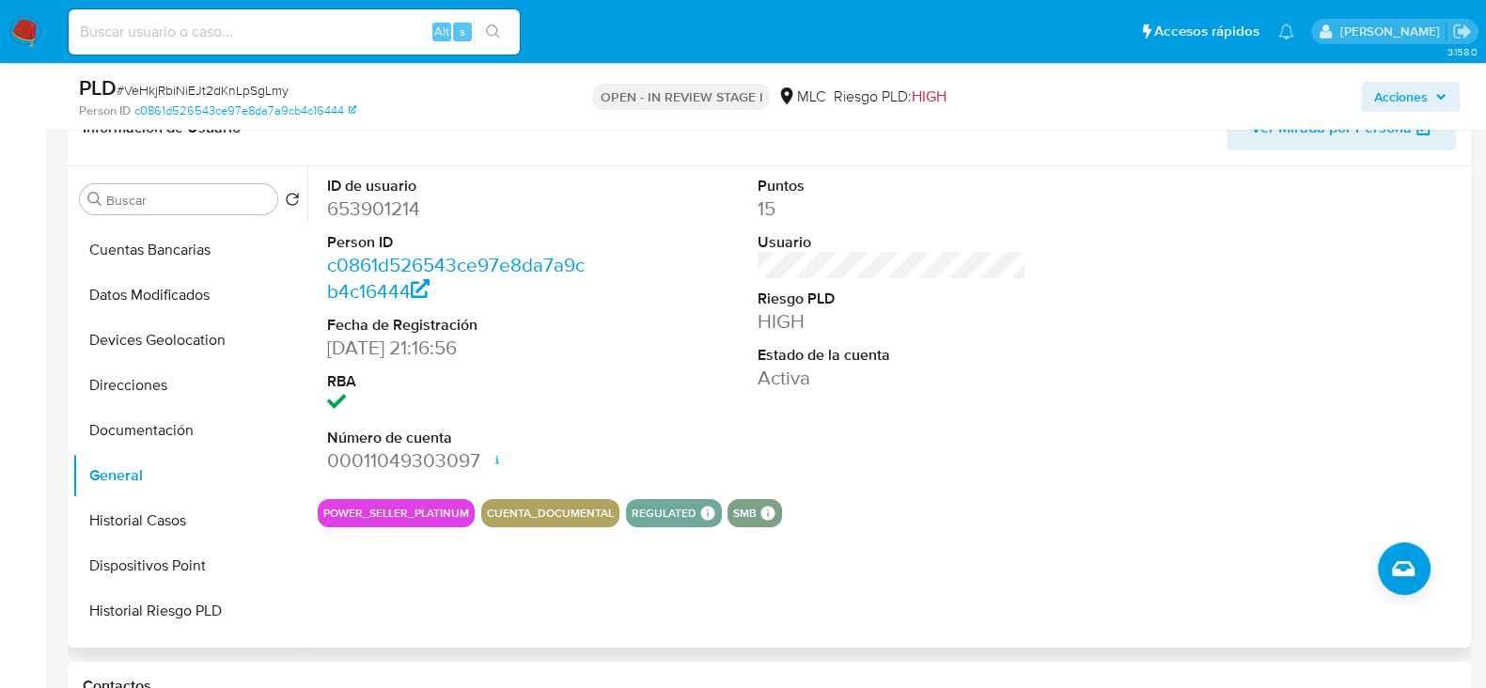
click at [397, 199] on dd "653901214" at bounding box center [461, 208] width 269 height 26
copy dd "653901214"
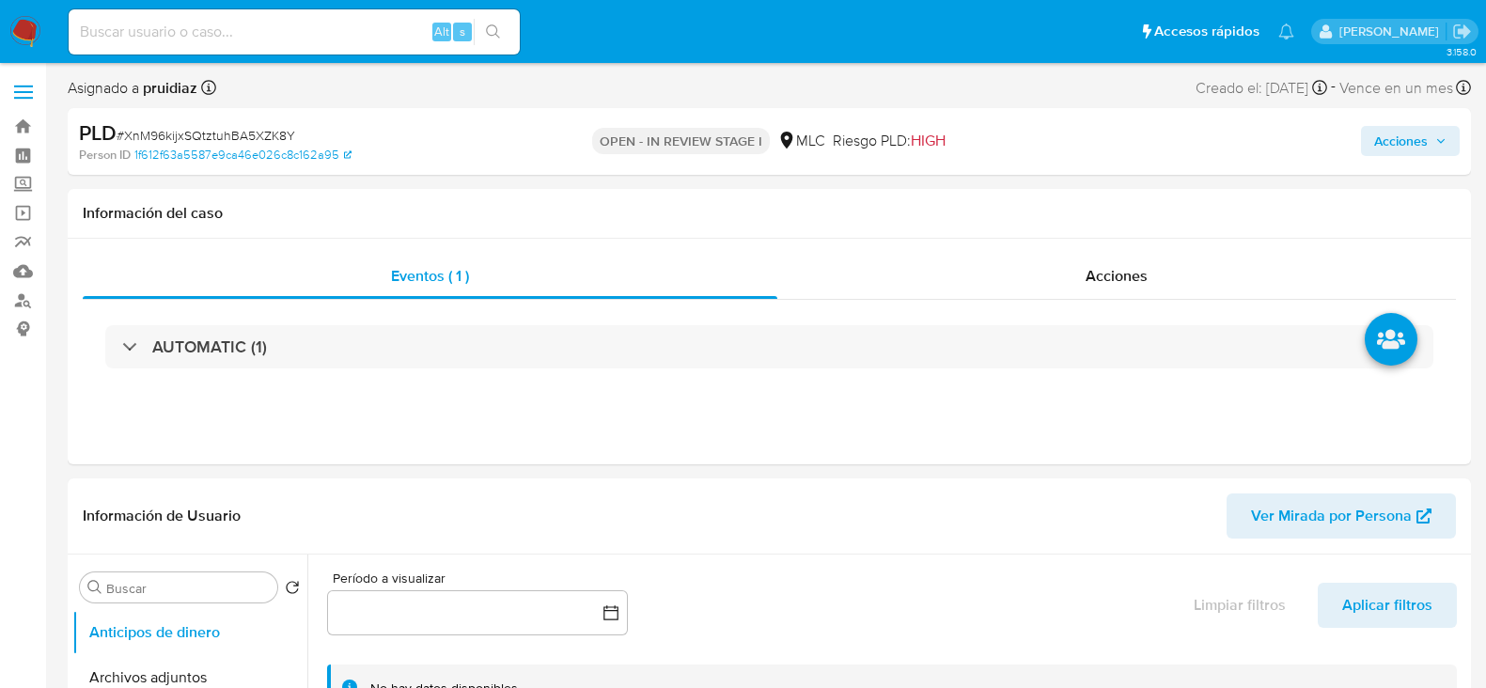
select select "10"
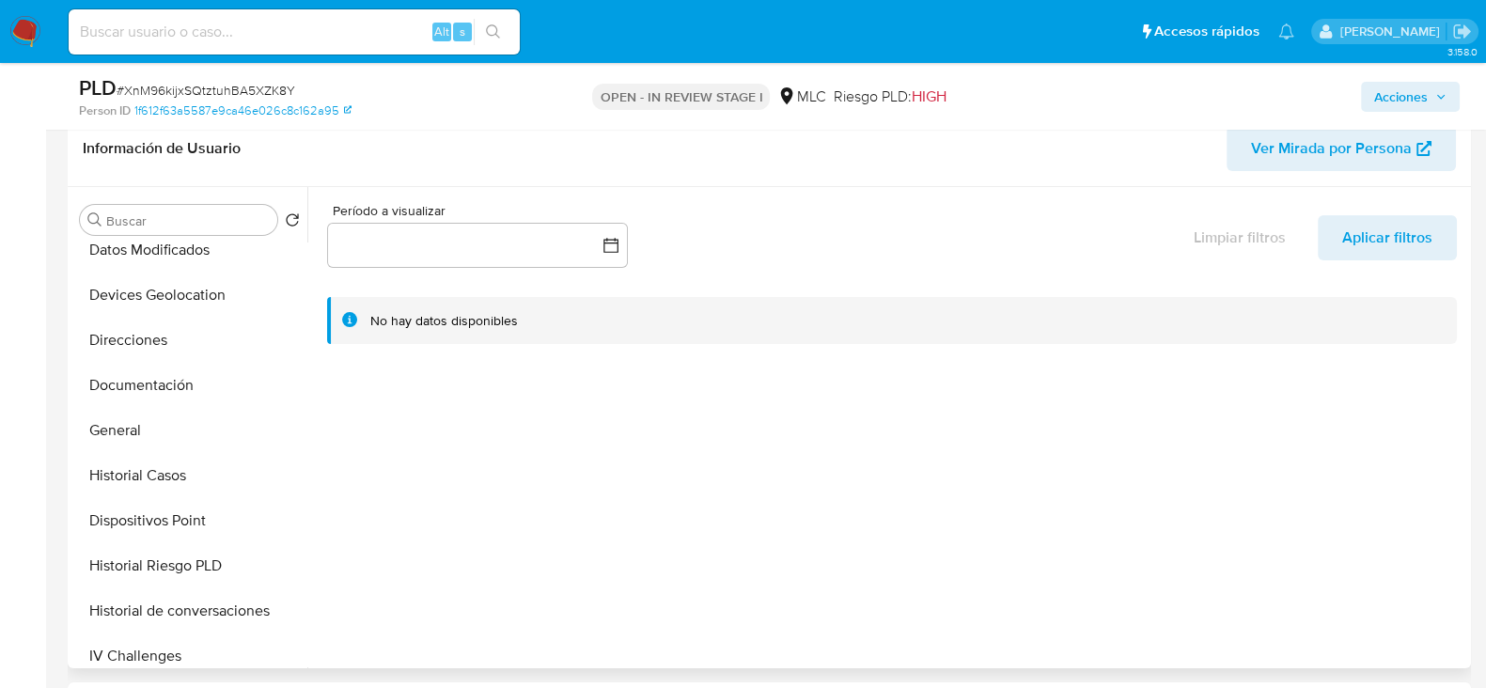
scroll to position [246, 0]
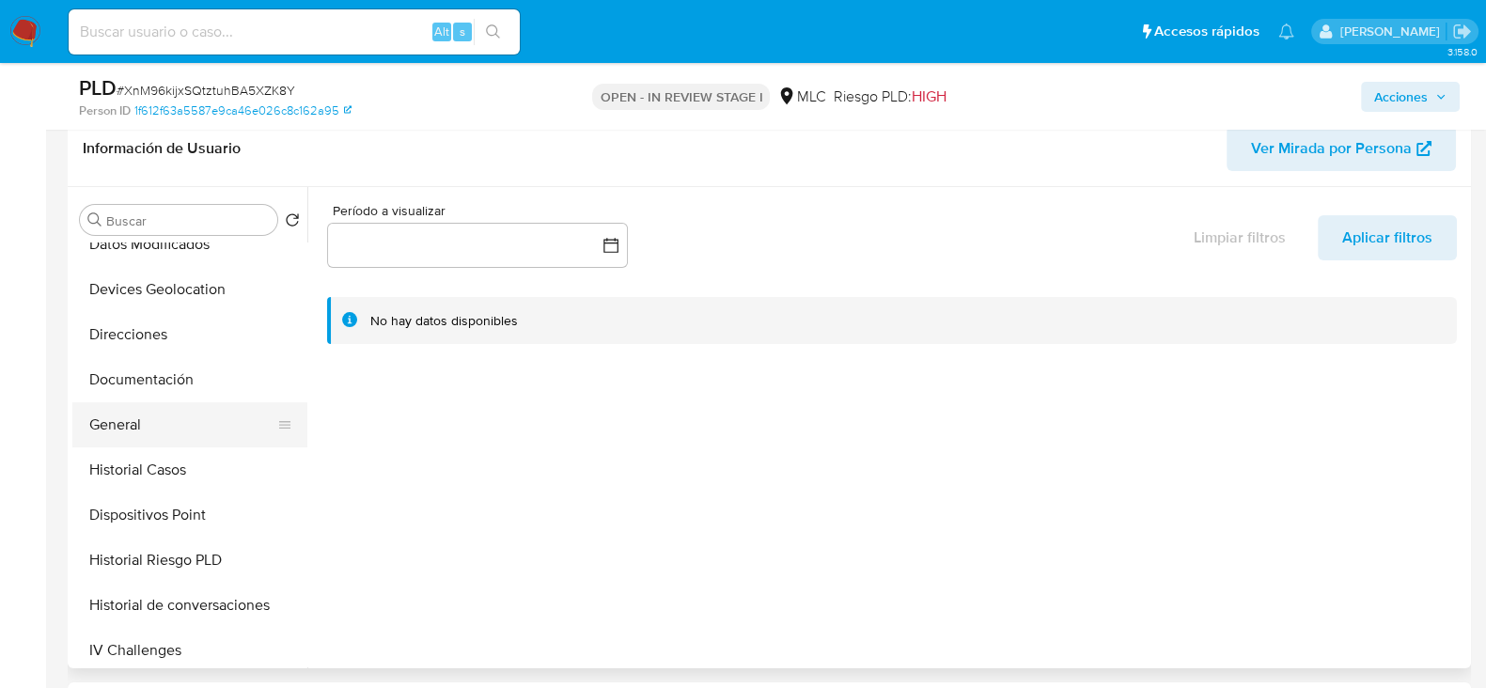
click at [125, 416] on button "General" at bounding box center [182, 424] width 220 height 45
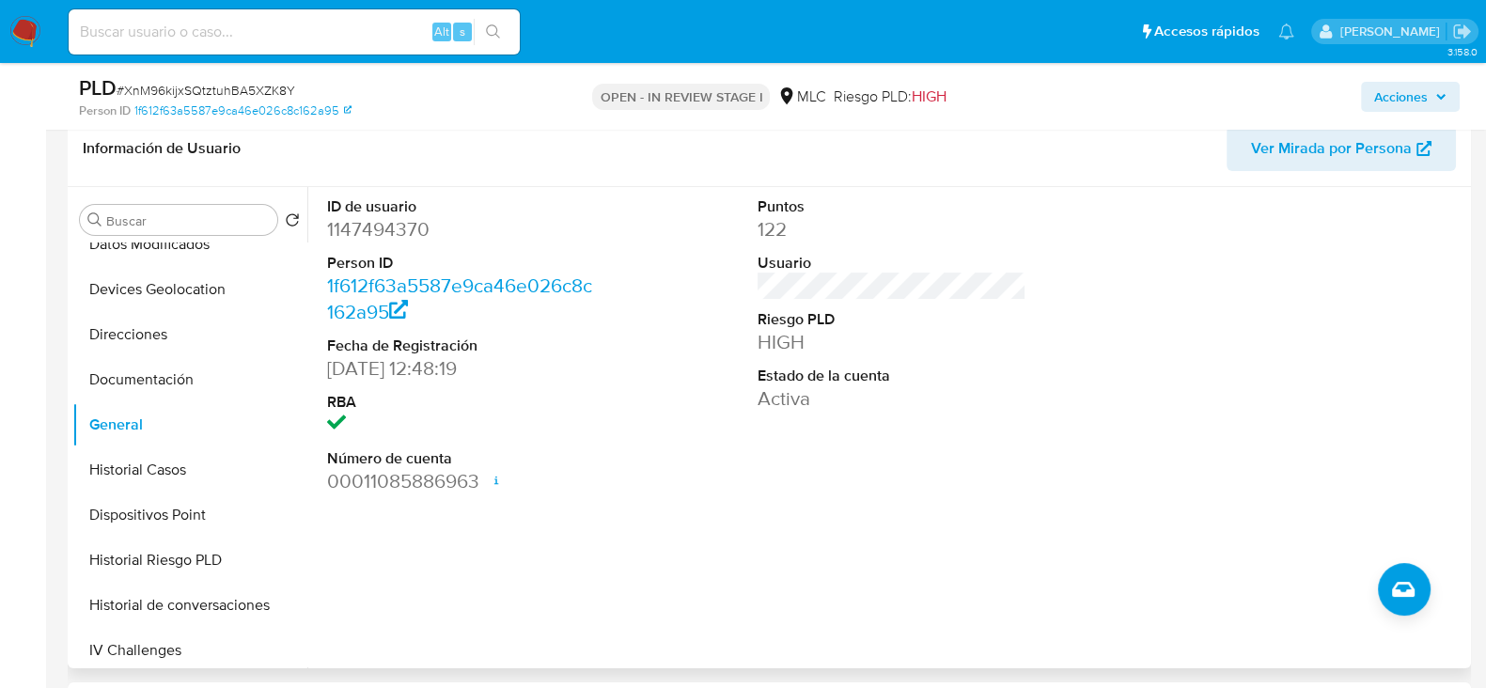
click at [409, 223] on dd "1147494370" at bounding box center [461, 229] width 269 height 26
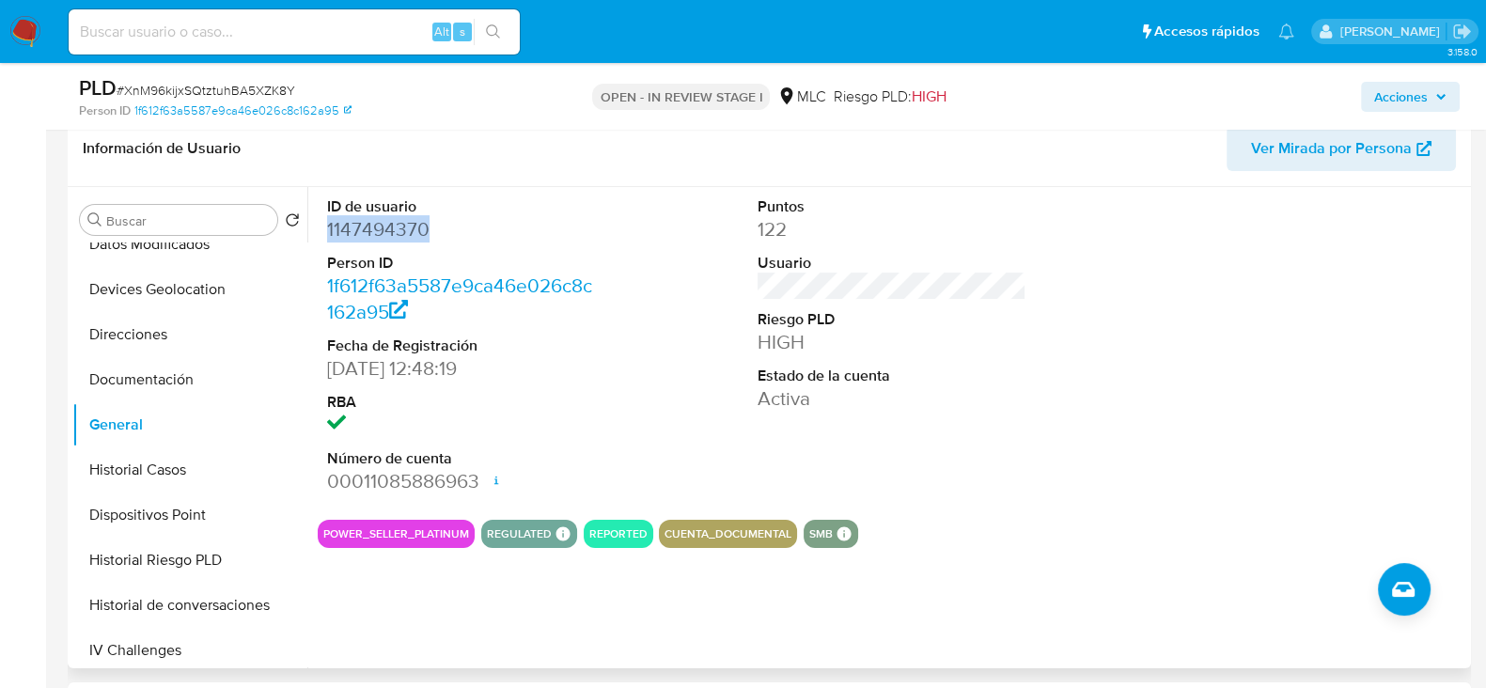
copy dd "1147494370"
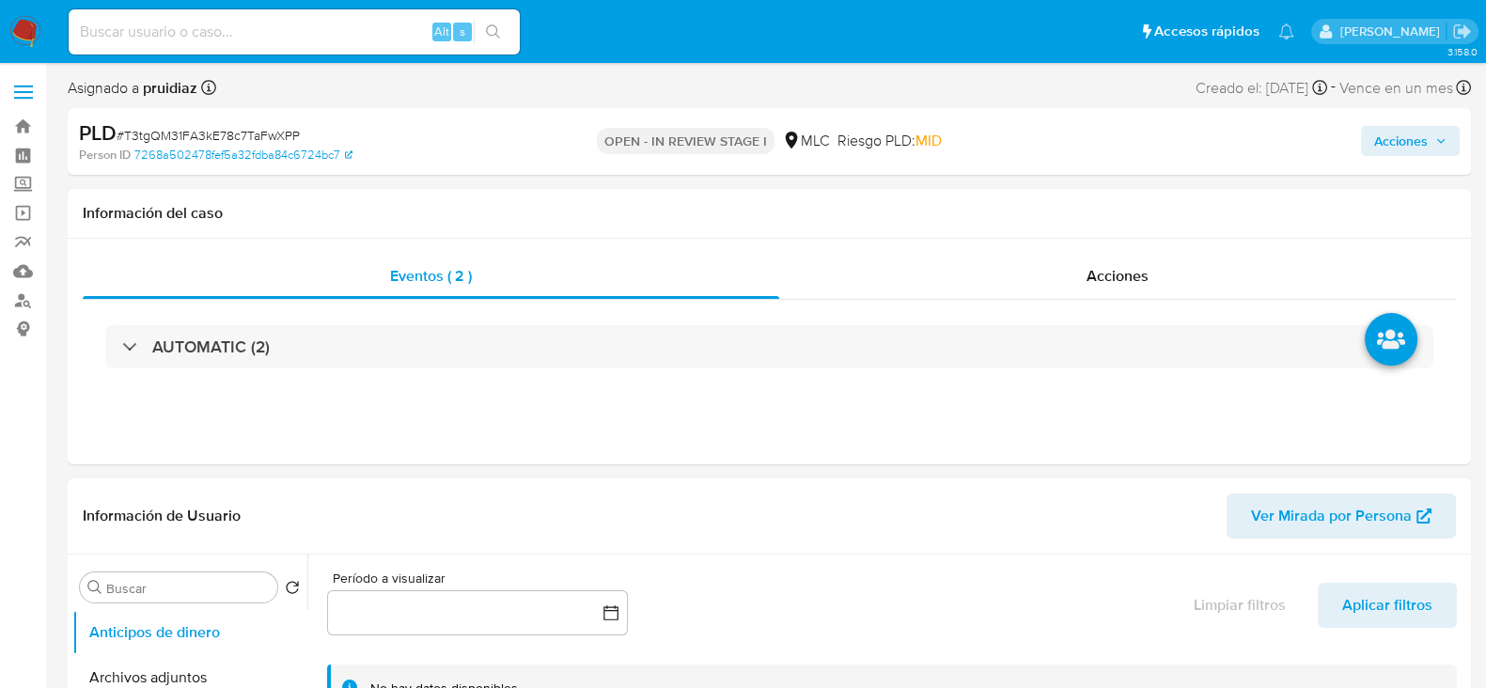
select select "10"
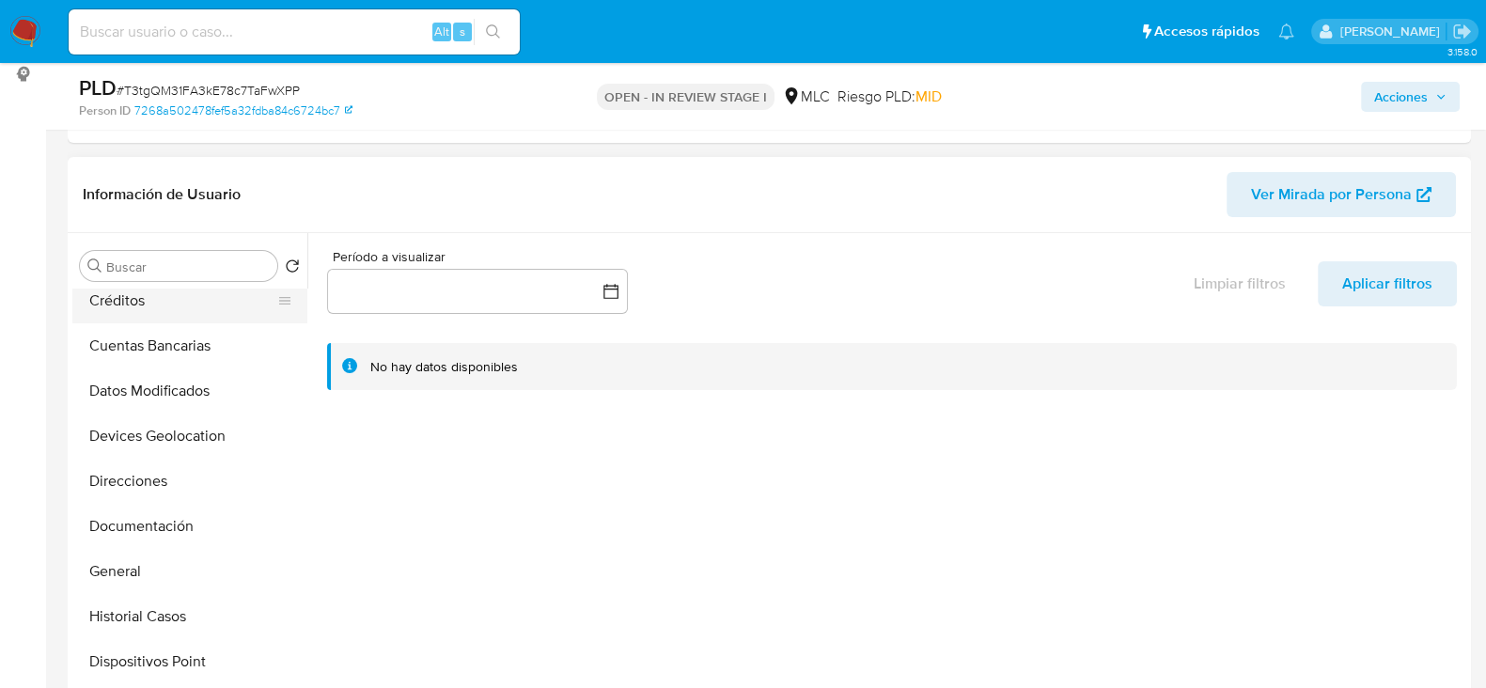
scroll to position [232, 0]
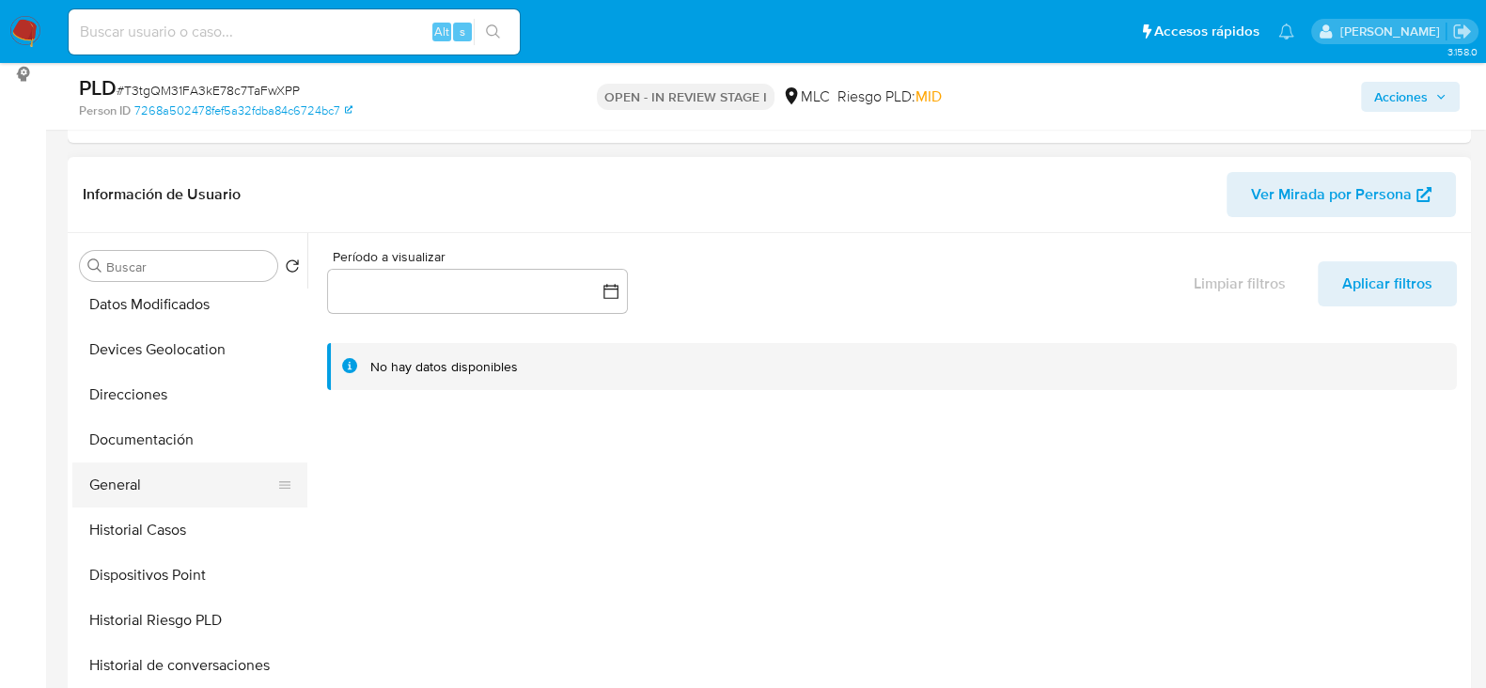
click at [125, 477] on button "General" at bounding box center [182, 484] width 220 height 45
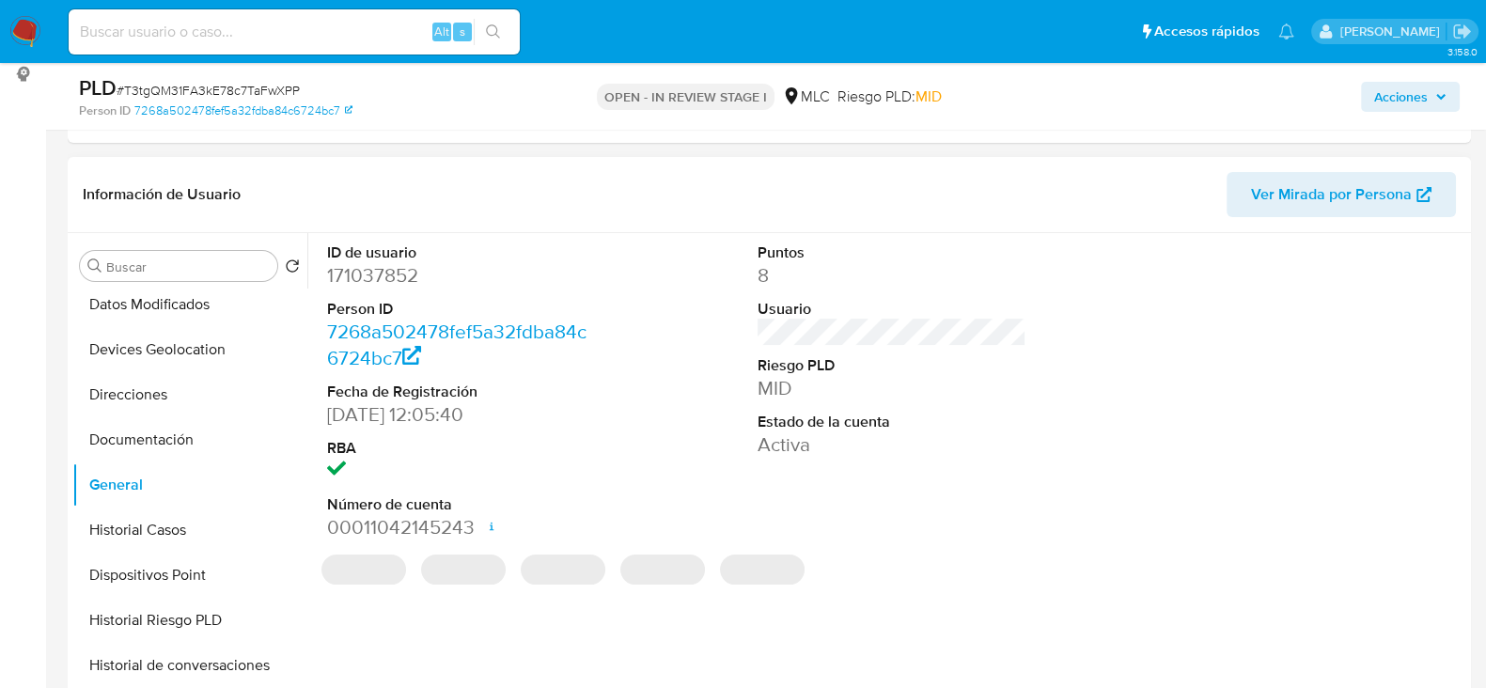
click at [383, 274] on dd "171037852" at bounding box center [461, 275] width 269 height 26
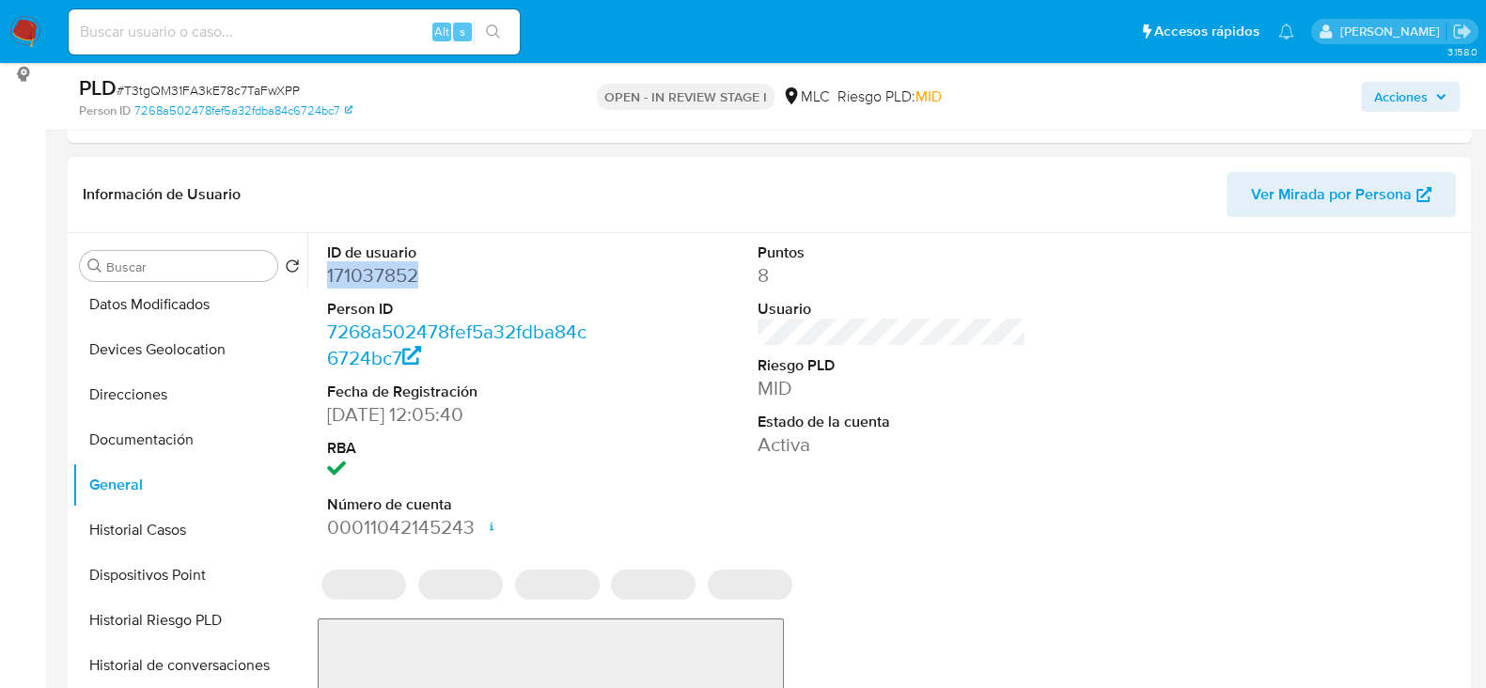
copy dd "171037852"
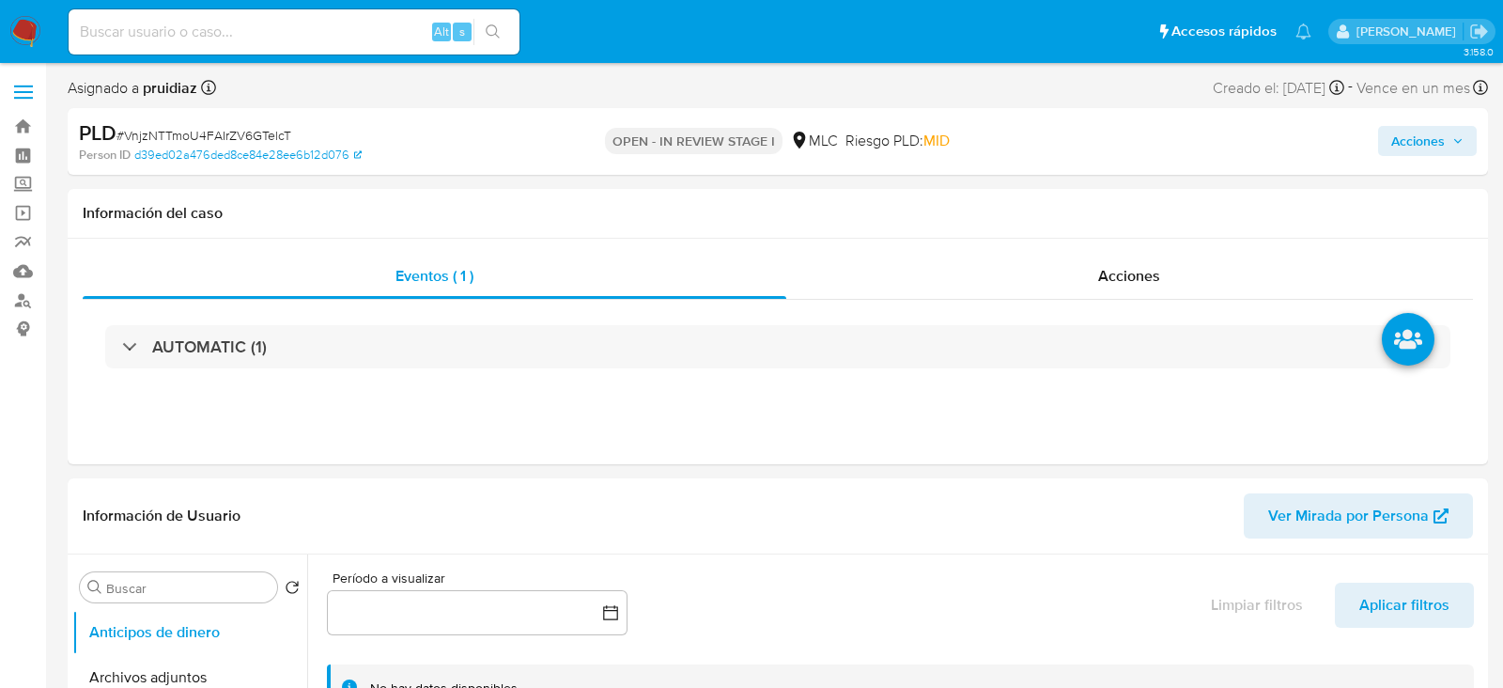
select select "10"
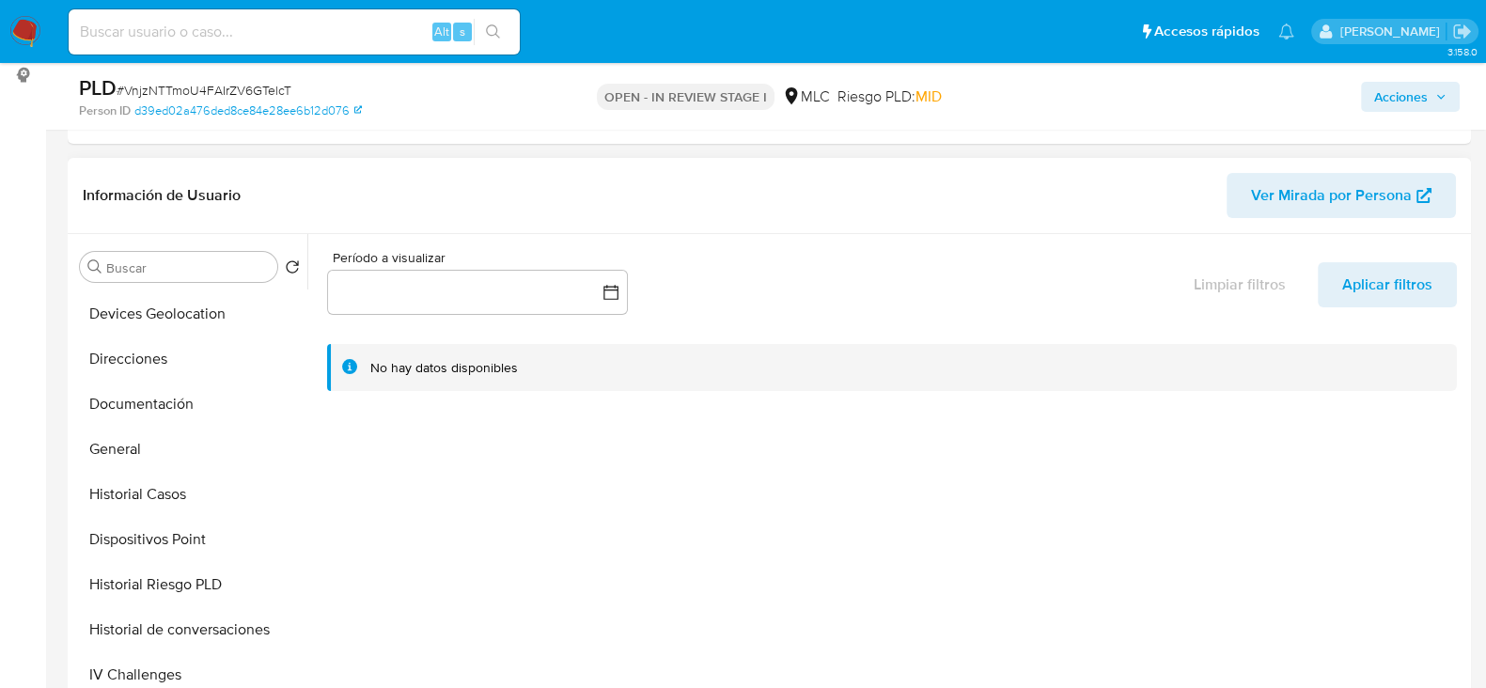
scroll to position [272, 0]
click at [128, 447] on button "General" at bounding box center [182, 446] width 220 height 45
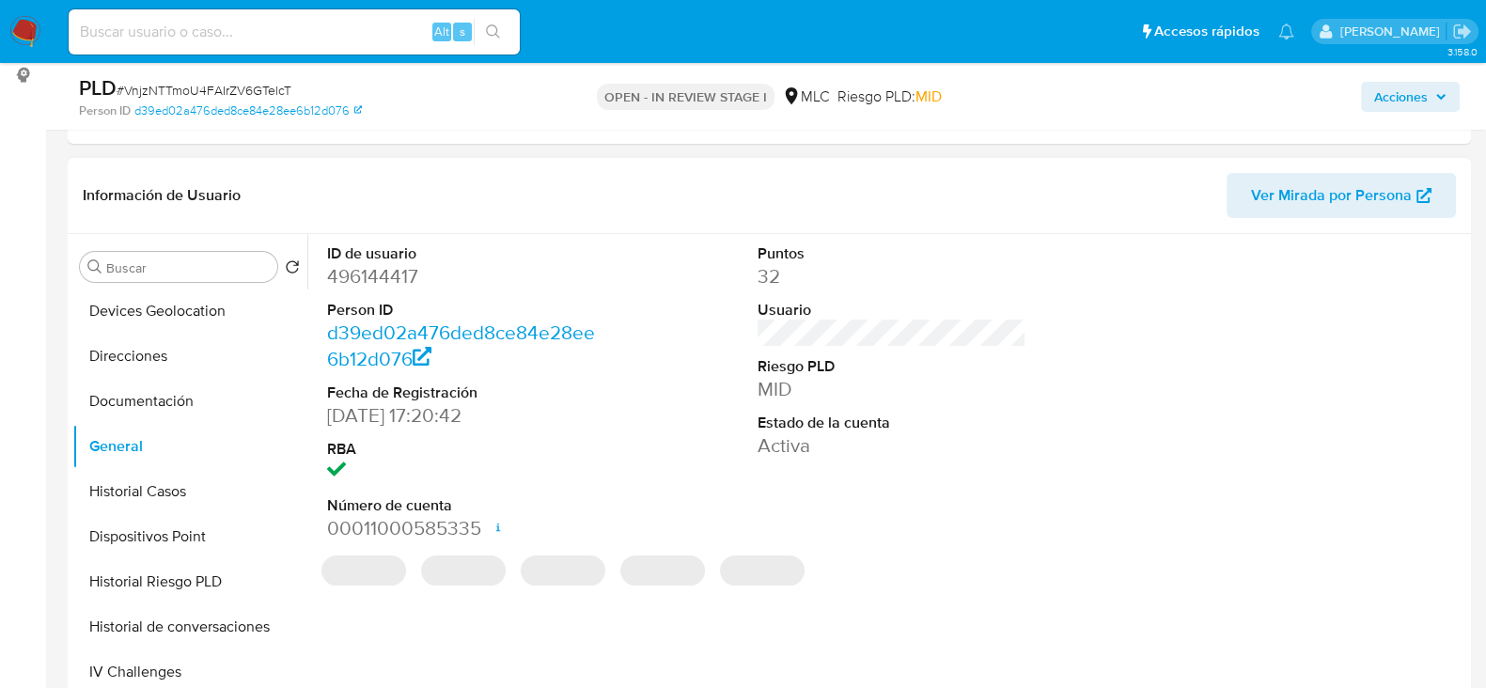
click at [402, 279] on dd "496144417" at bounding box center [461, 276] width 269 height 26
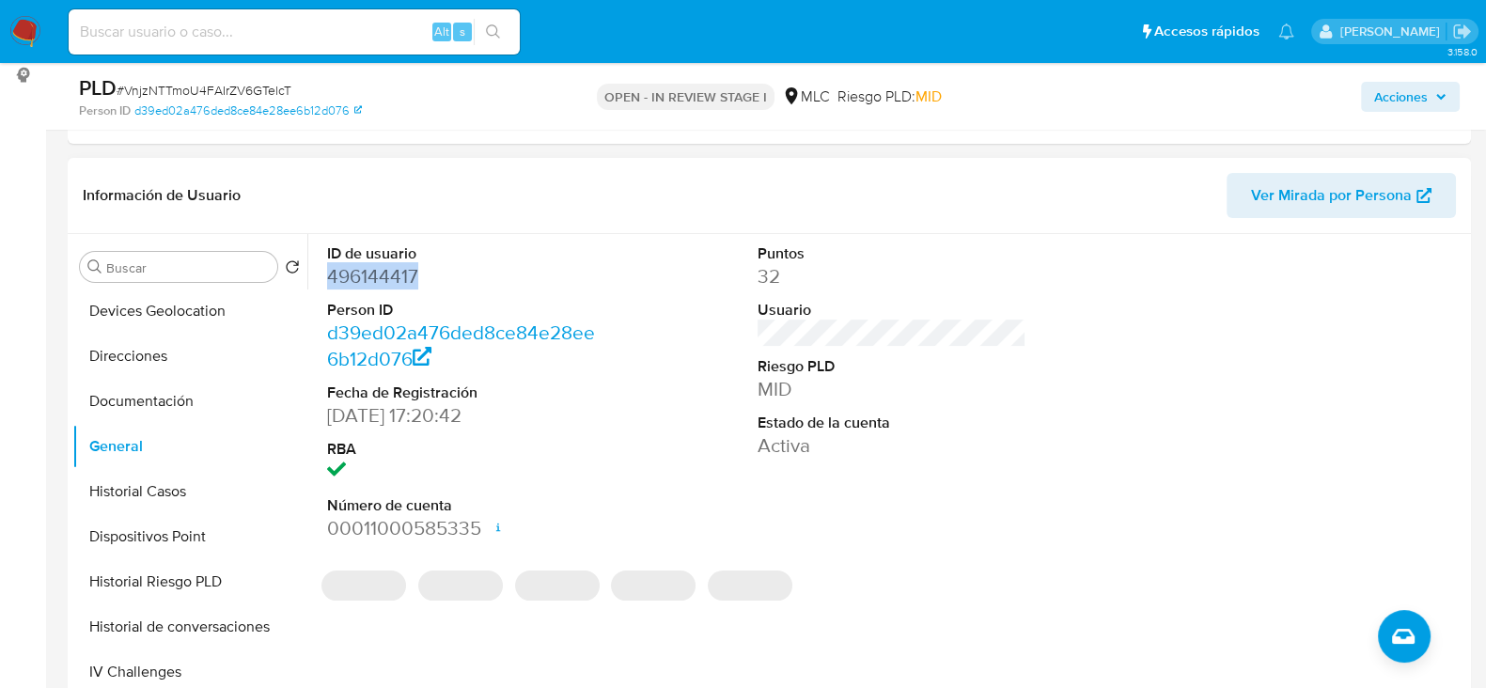
copy dd "496144417"
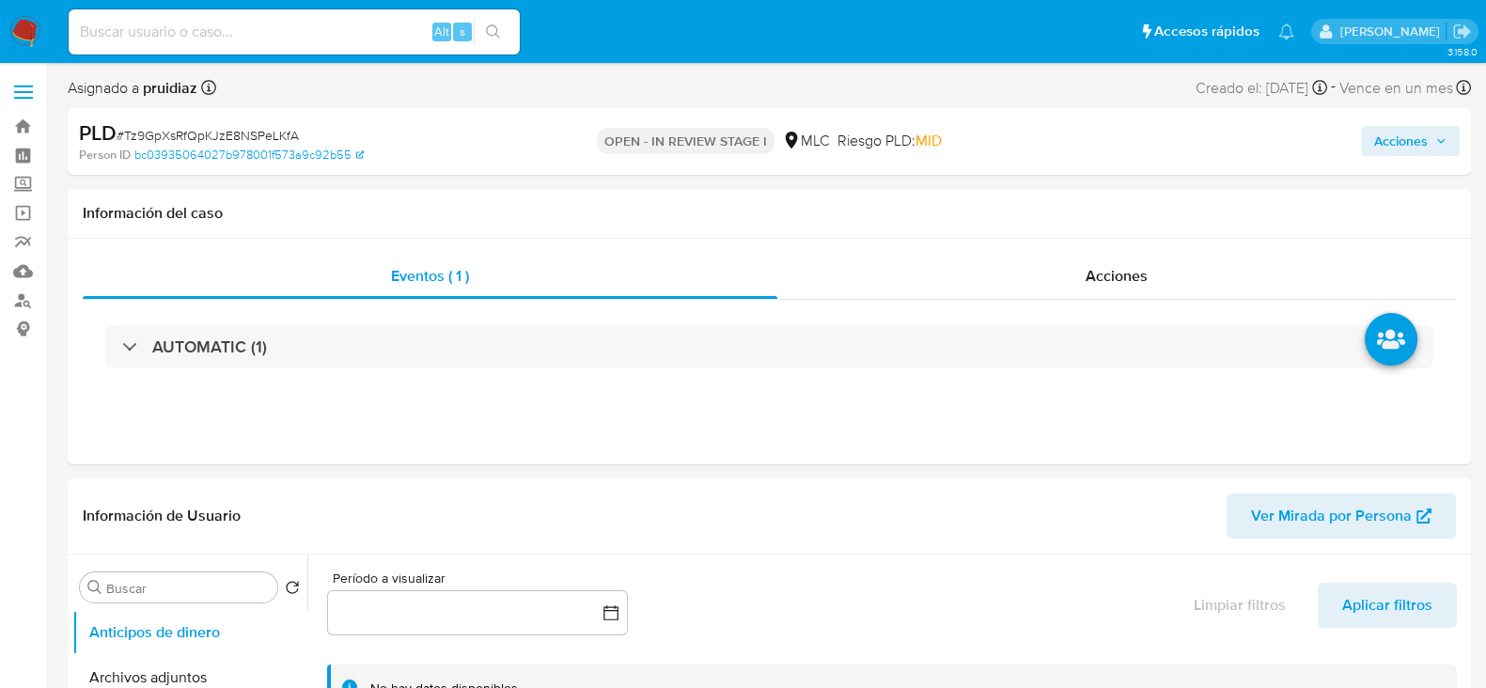
select select "10"
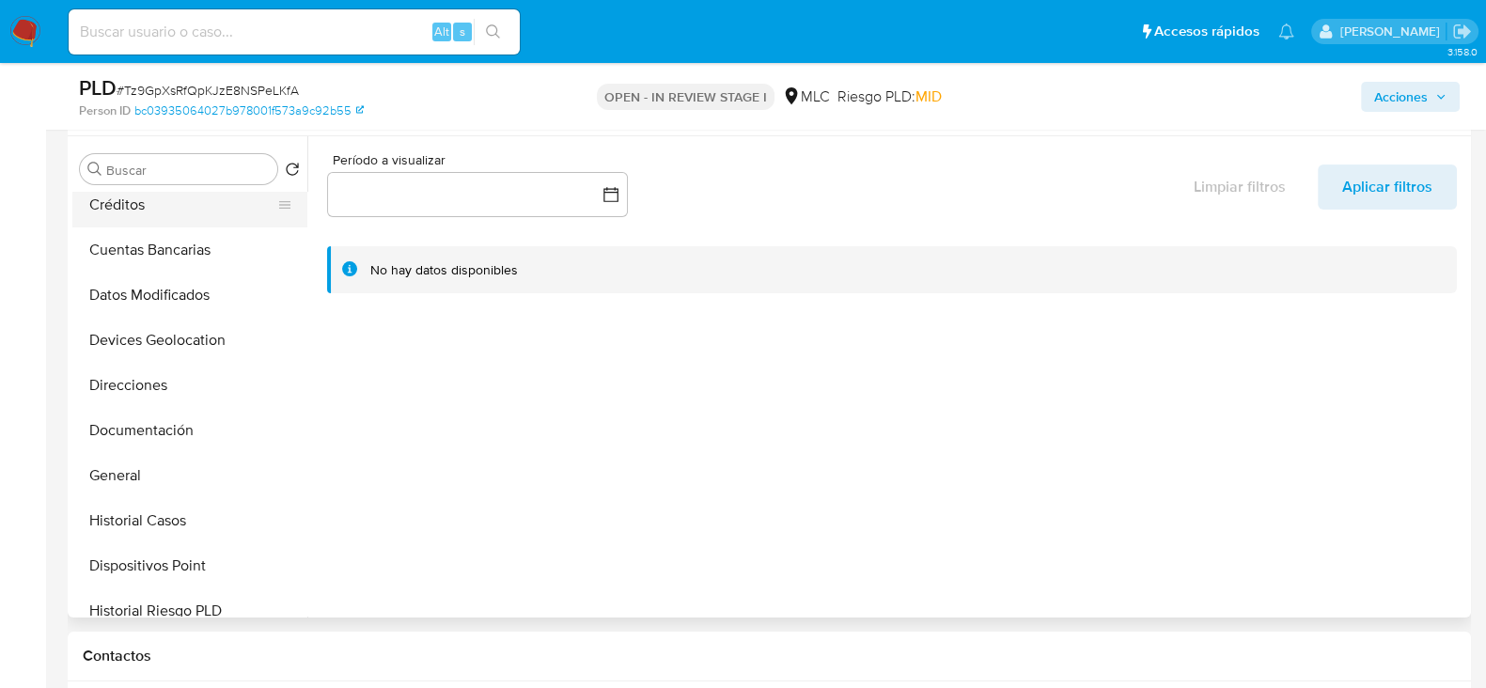
scroll to position [187, 0]
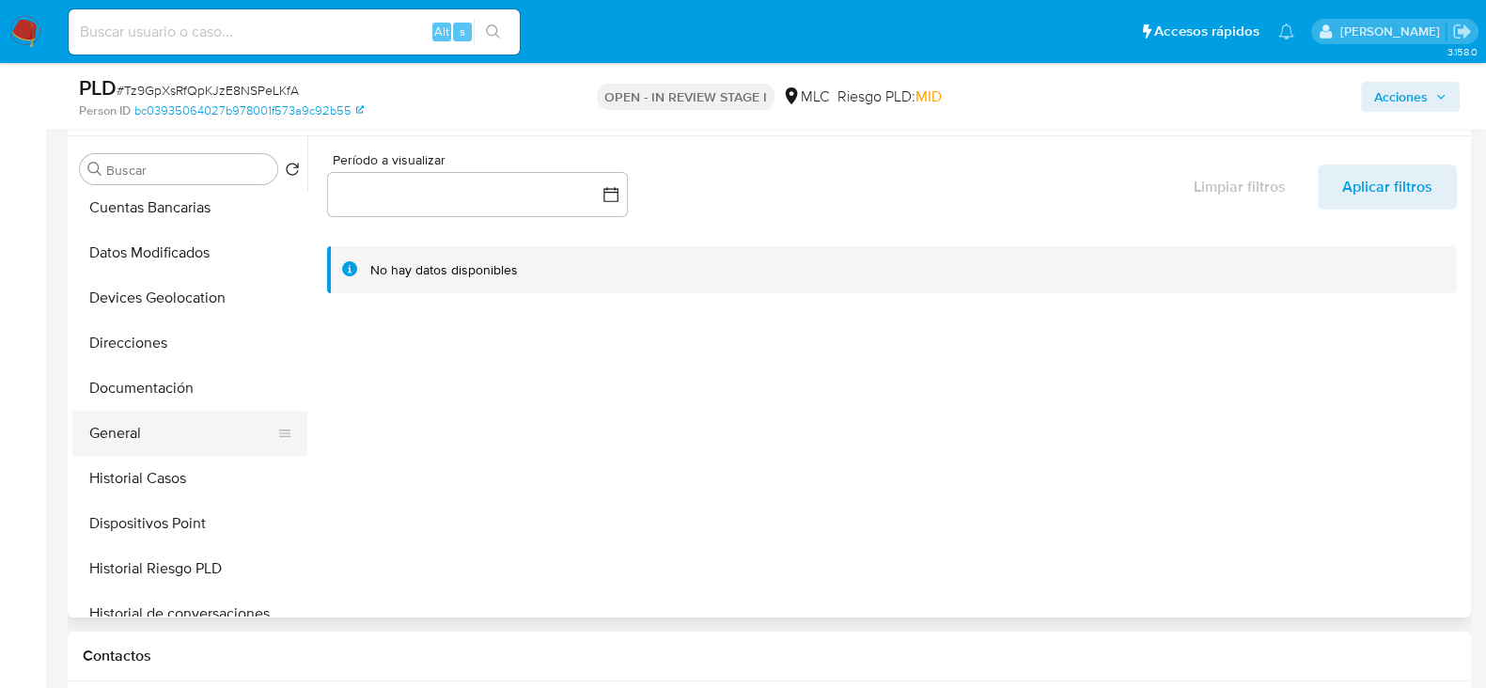
click at [113, 434] on button "General" at bounding box center [182, 433] width 220 height 45
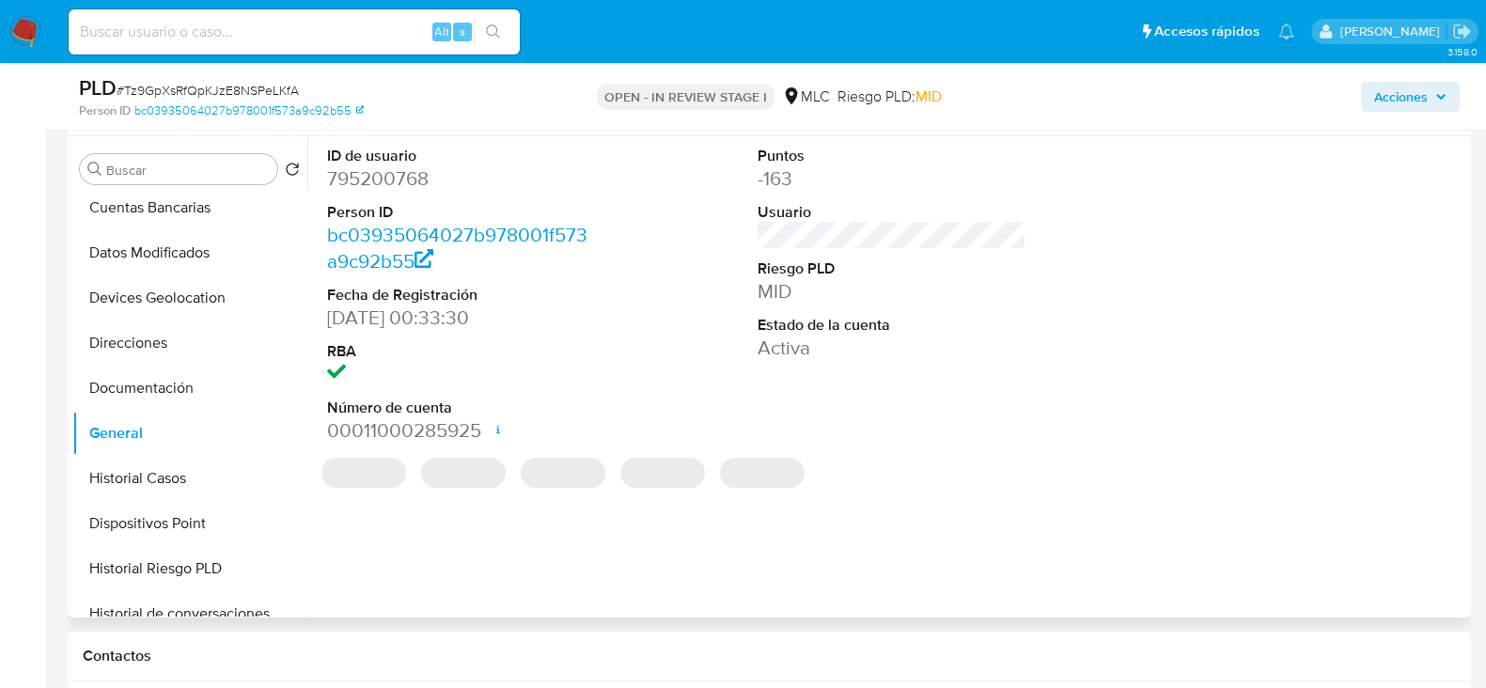
click at [395, 165] on dd "795200768" at bounding box center [461, 178] width 269 height 26
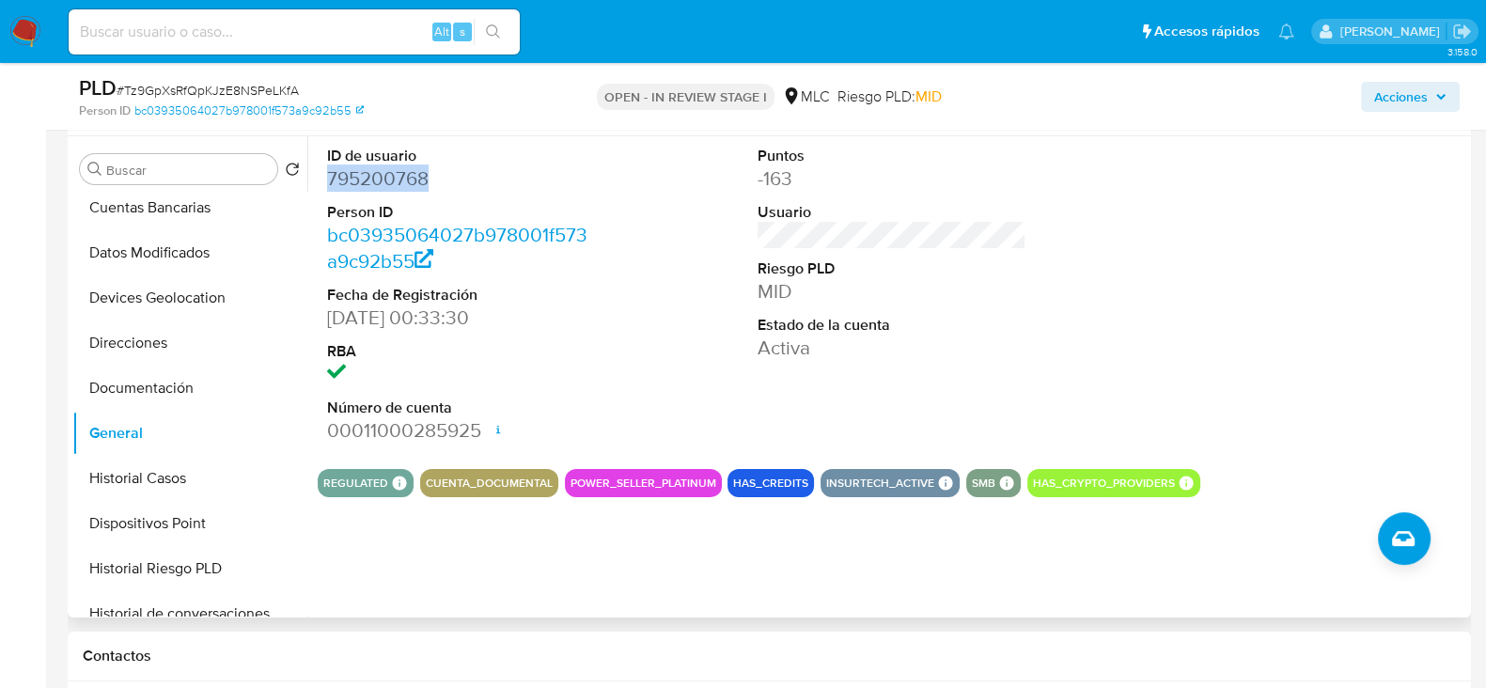
copy dd "795200768"
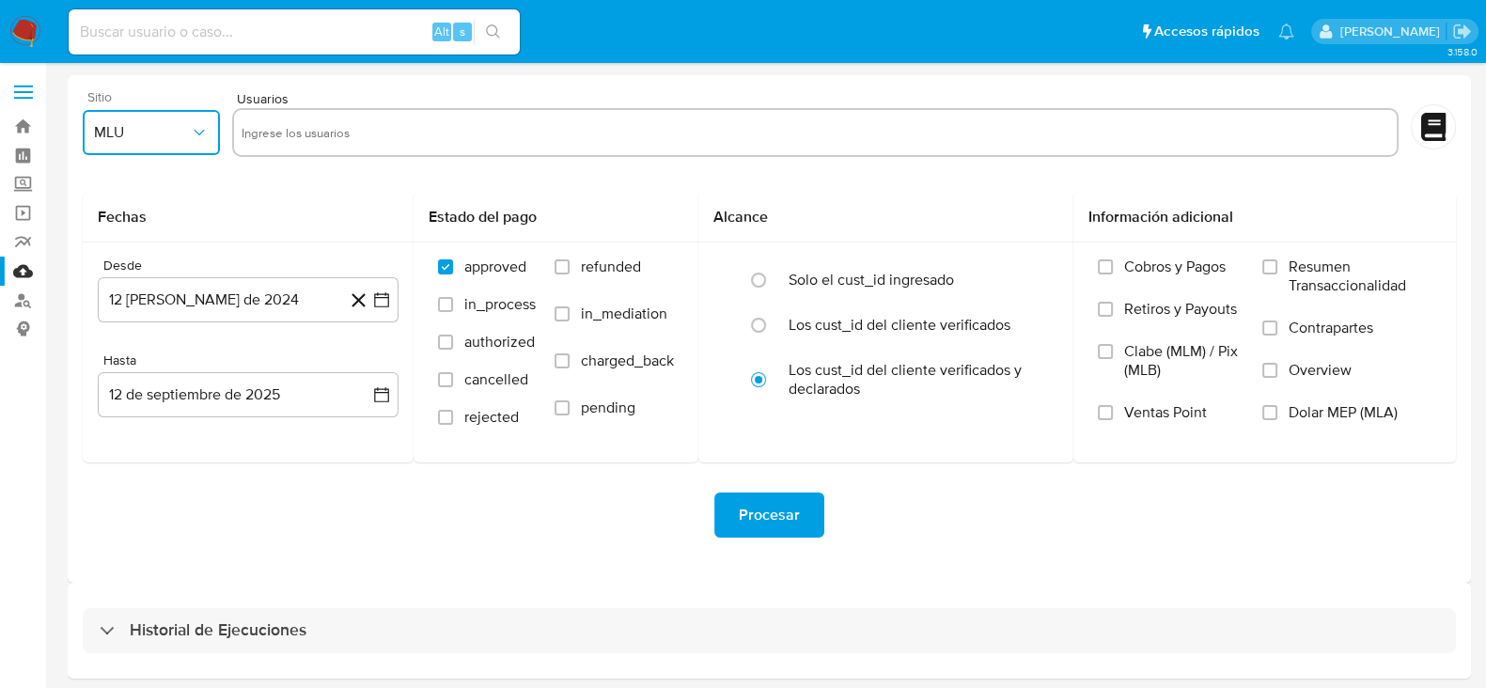
click at [170, 136] on span "MLU" at bounding box center [142, 132] width 96 height 19
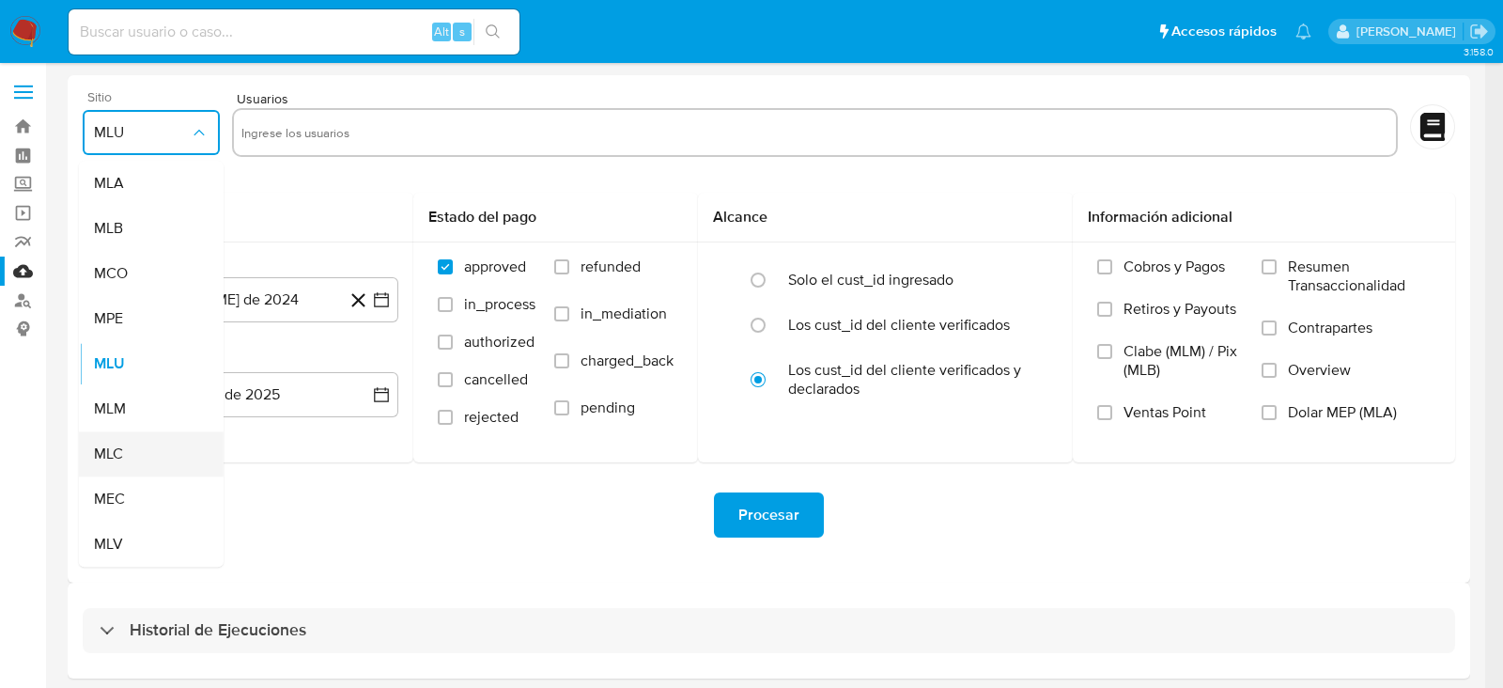
click at [119, 442] on div "MLC" at bounding box center [145, 453] width 103 height 45
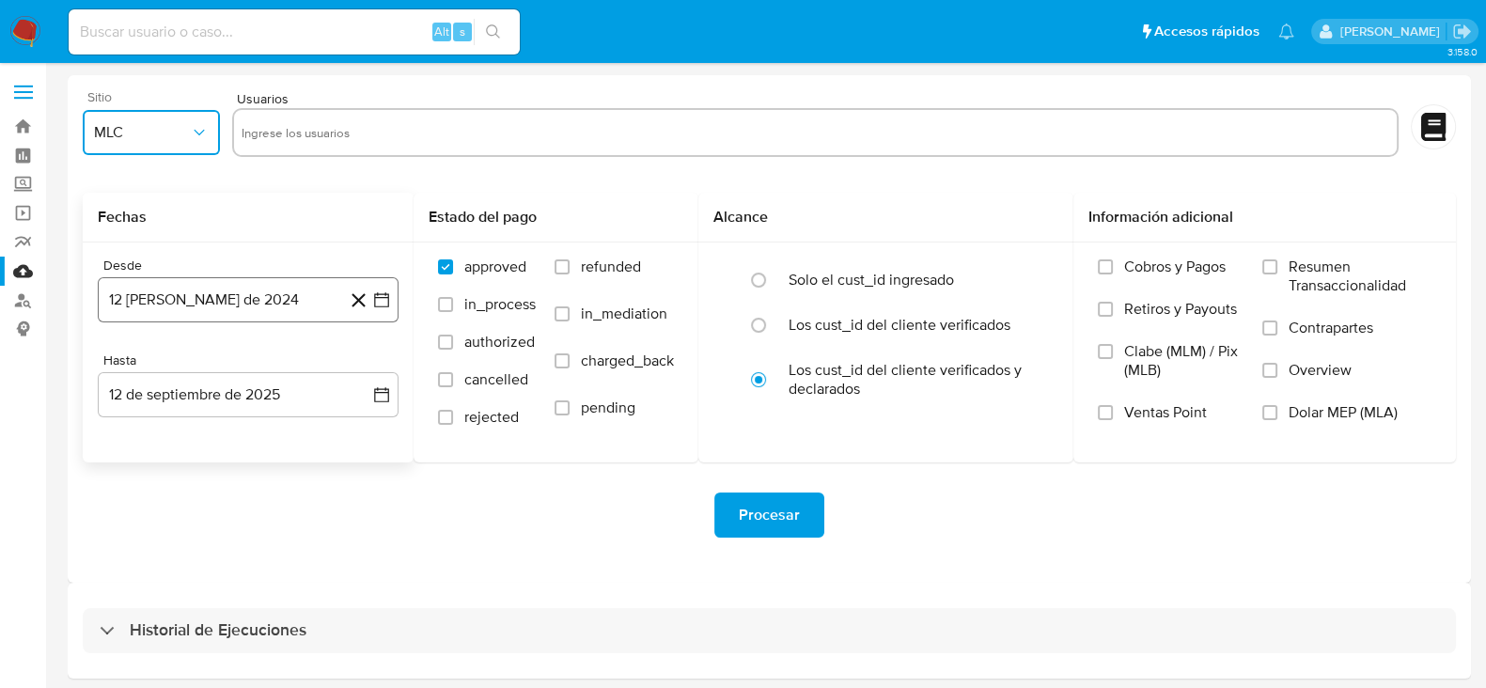
click at [385, 294] on icon "button" at bounding box center [381, 299] width 19 height 19
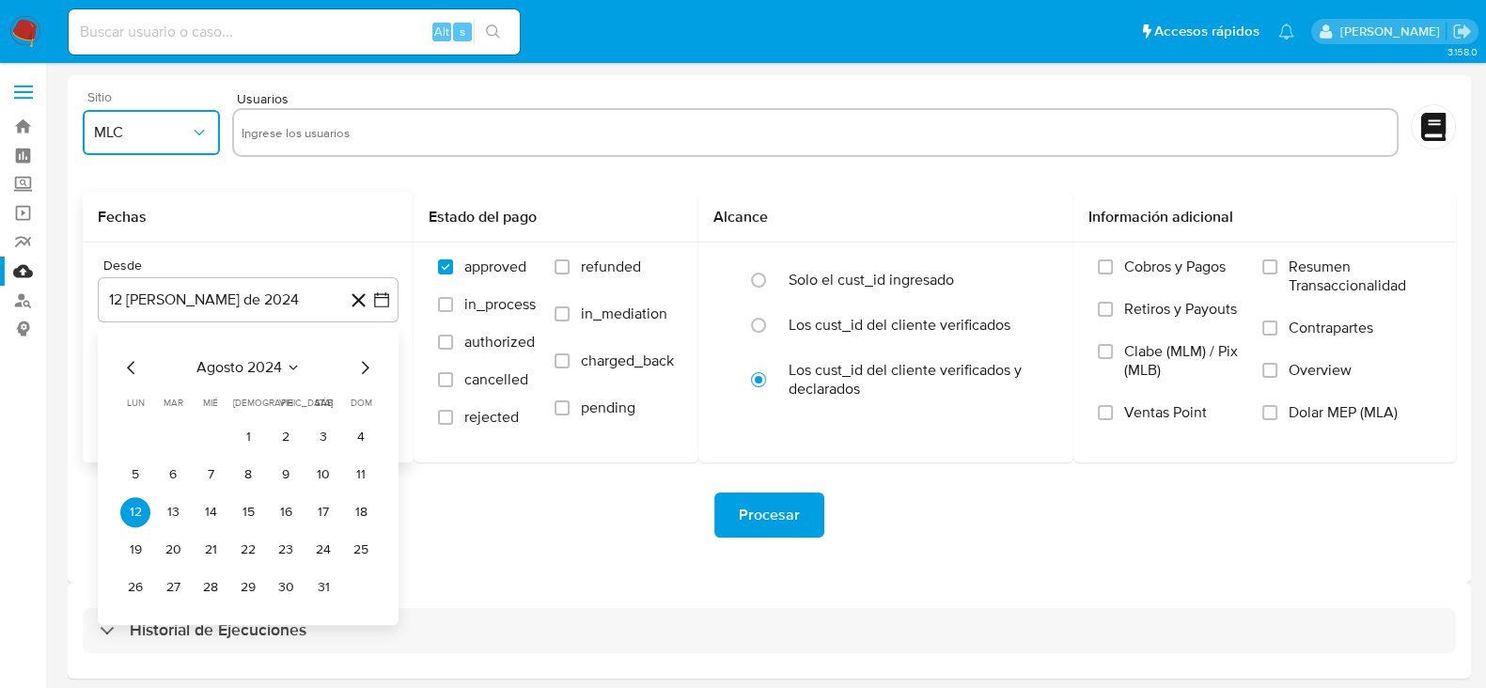
click at [357, 368] on icon "Mes siguiente" at bounding box center [364, 367] width 23 height 23
click at [174, 521] on button "10" at bounding box center [173, 512] width 30 height 30
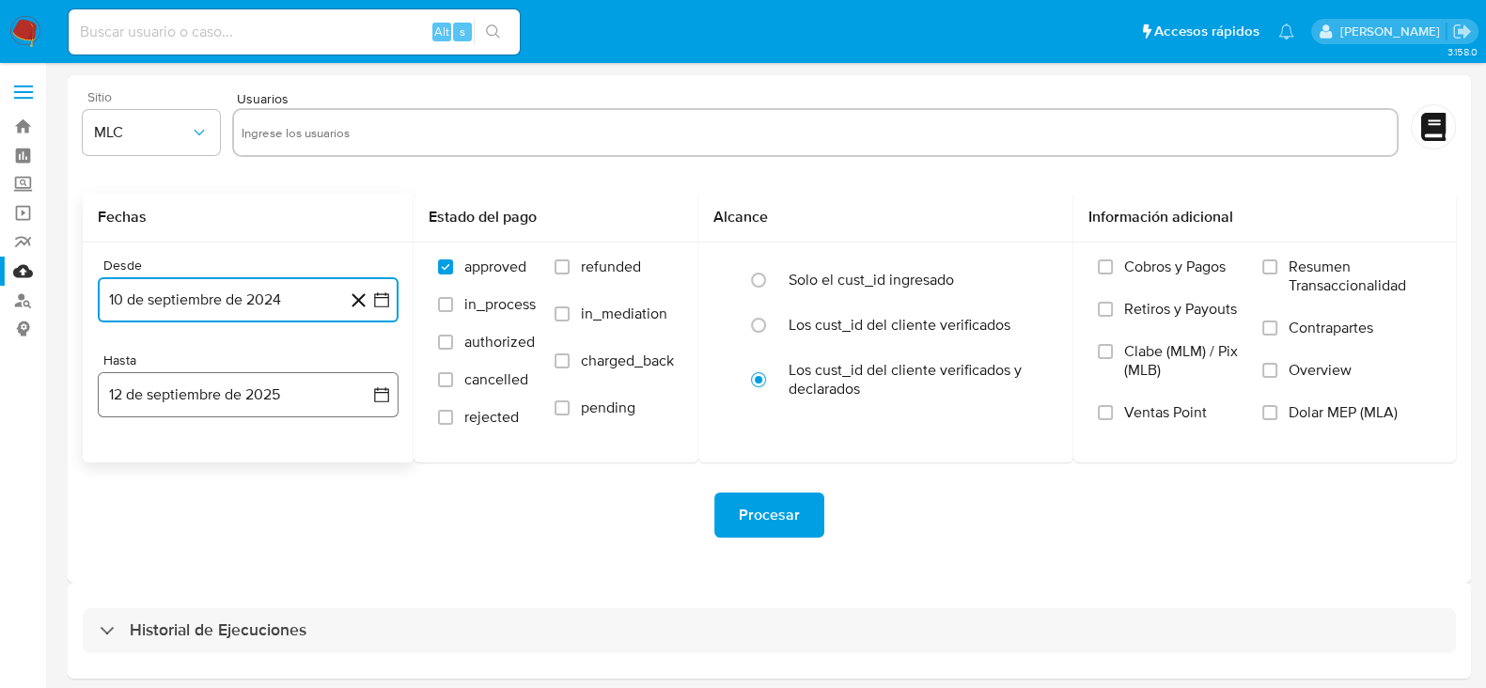
click at [395, 388] on button "12 de septiembre de 2025" at bounding box center [248, 394] width 301 height 45
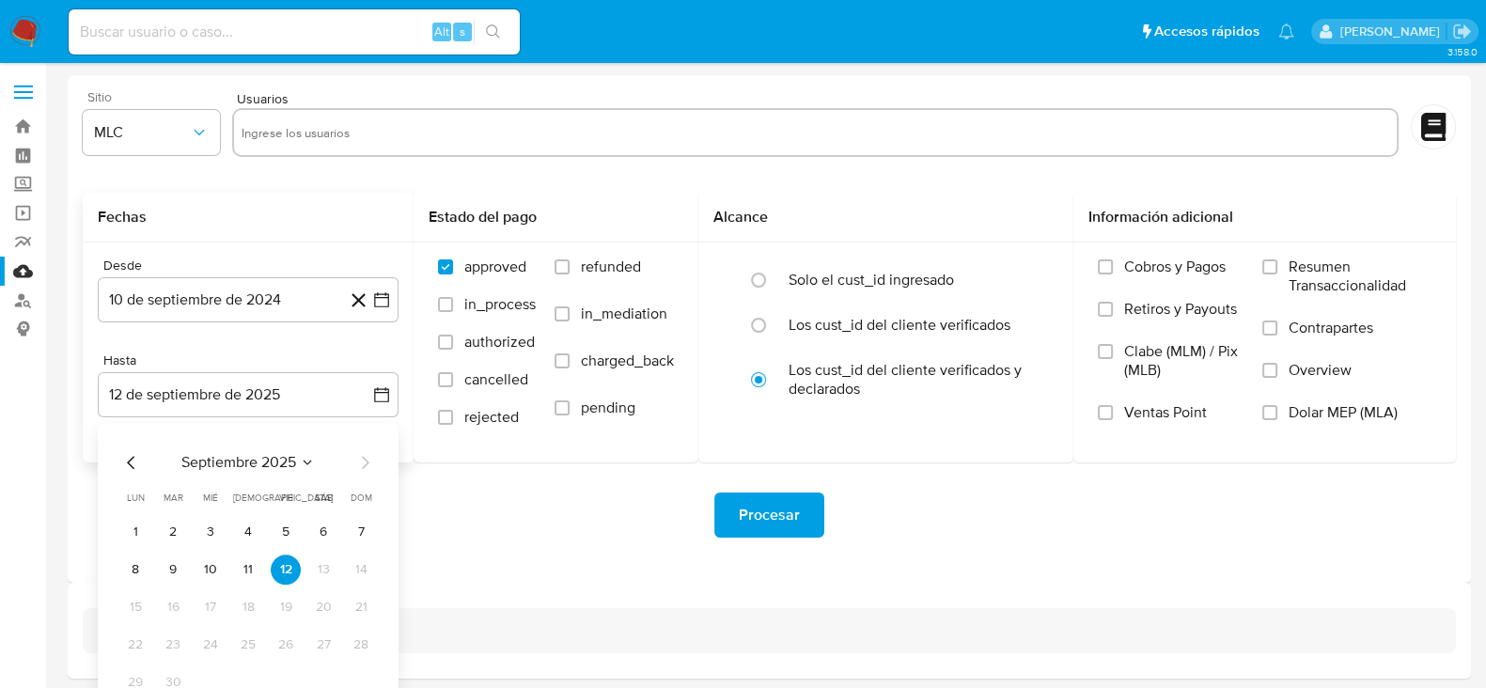
click at [192, 570] on tr "8 9 10 11 12 13 14" at bounding box center [248, 569] width 256 height 30
click at [184, 572] on button "9" at bounding box center [173, 569] width 30 height 30
click at [219, 583] on div "Historial de Ejecuciones" at bounding box center [769, 631] width 1403 height 96
click at [417, 130] on input "text" at bounding box center [815, 132] width 1148 height 30
paste input "653901214"
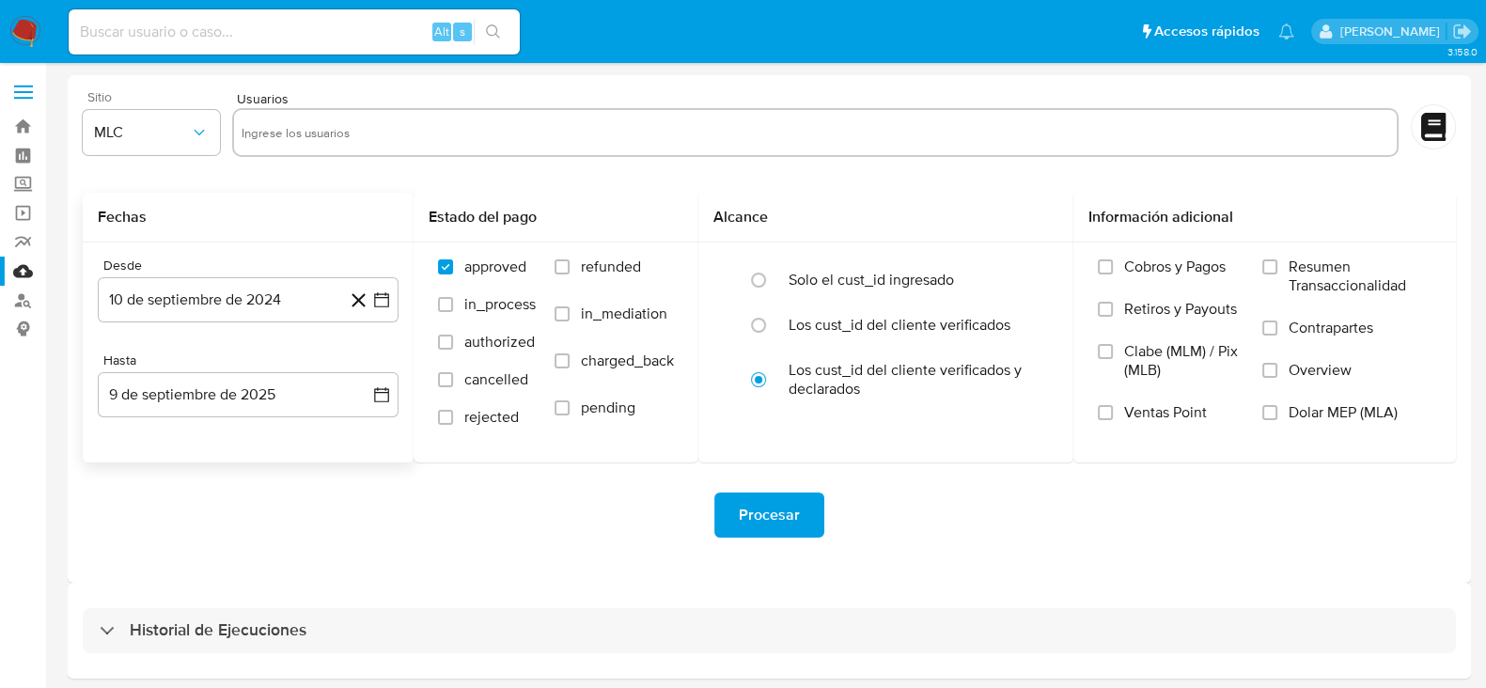
type input "653901214"
paste input "1147494370"
type input "1147494370"
paste input "171037852"
type input "171037852"
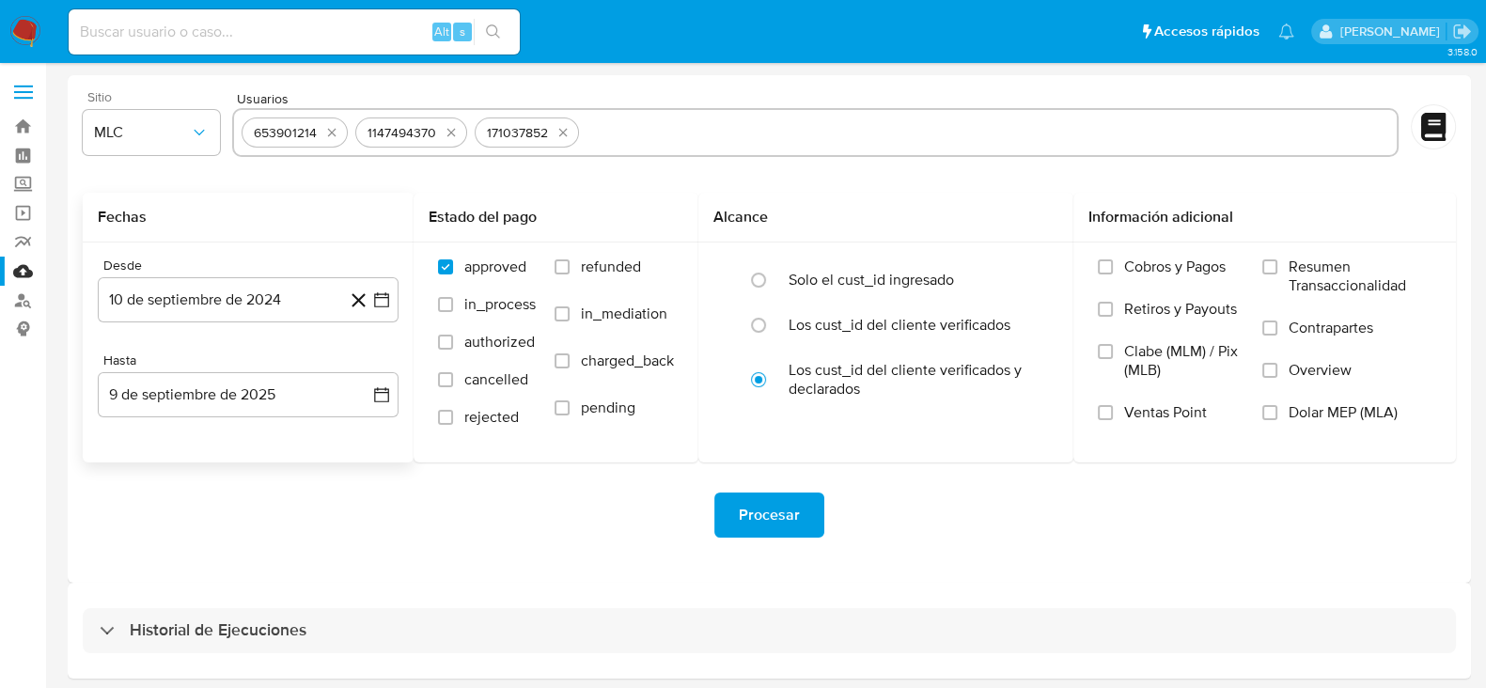
paste input "496144417"
type input "496144417"
paste input "795200768"
type input "795200768"
click at [775, 523] on span "Procesar" at bounding box center [769, 514] width 61 height 41
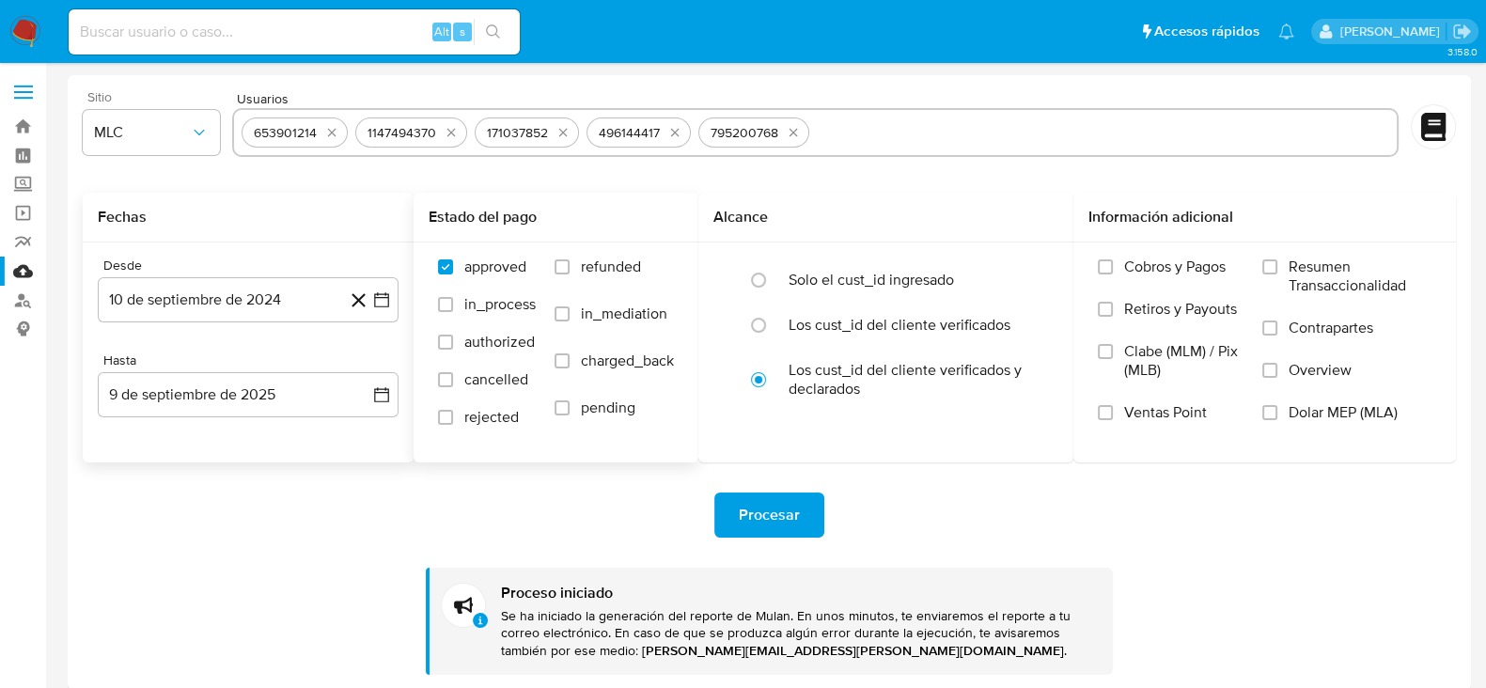
scroll to position [178, 0]
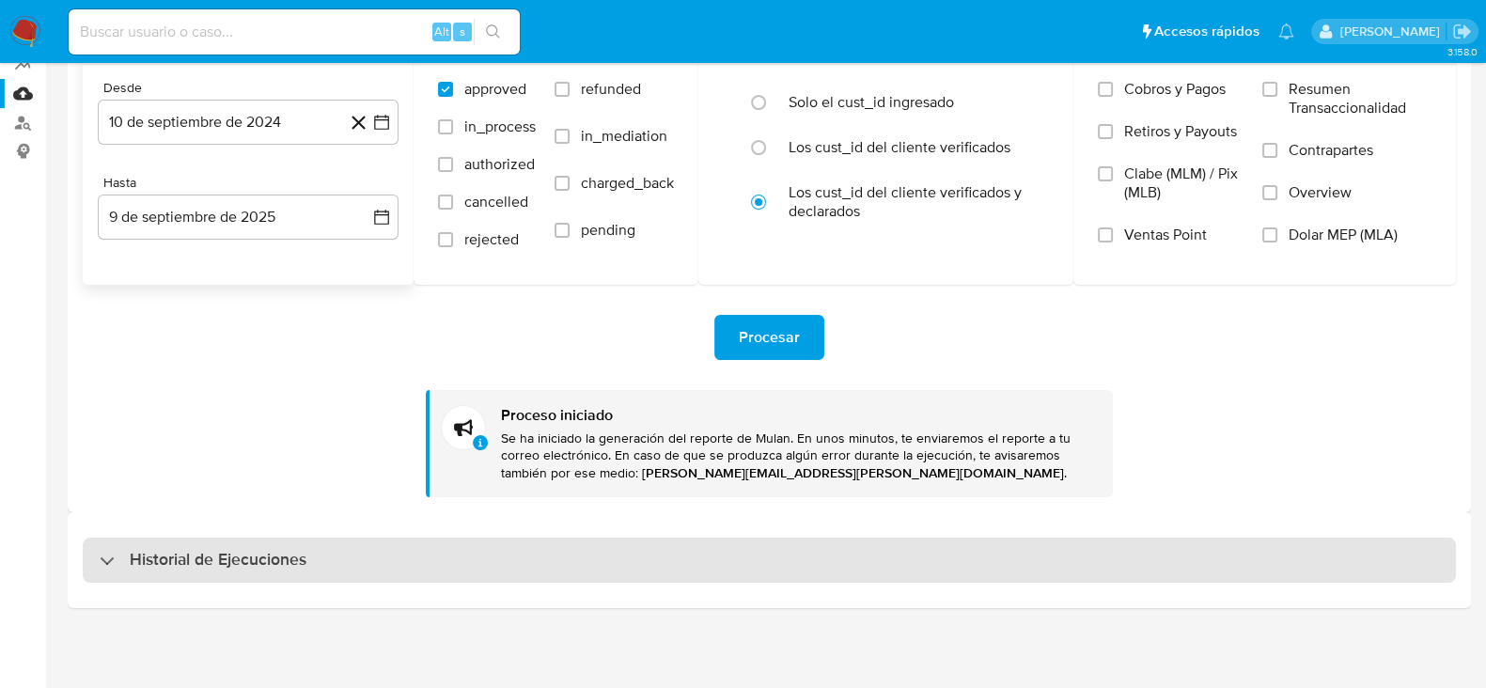
click at [264, 553] on h3 "Historial de Ejecuciones" at bounding box center [218, 560] width 177 height 23
select select "10"
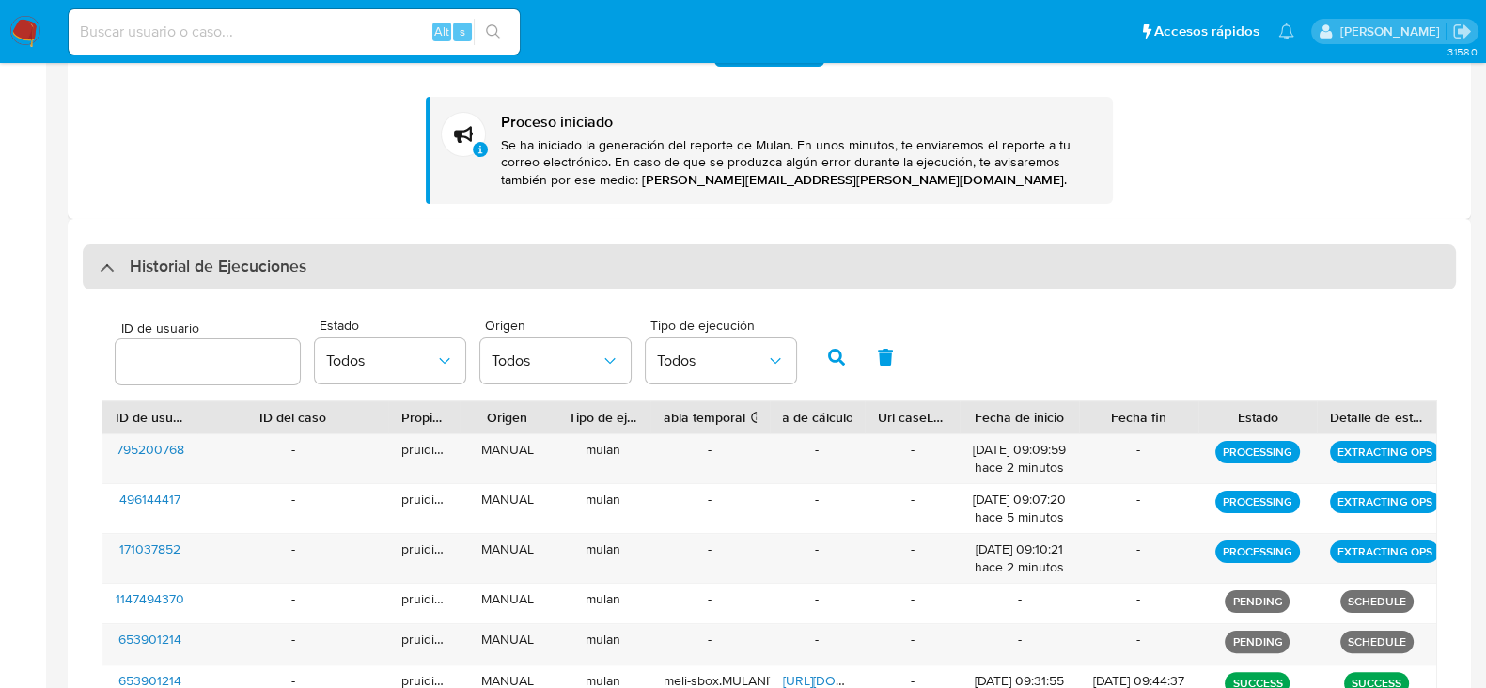
click at [249, 256] on h3 "Historial de Ejecuciones" at bounding box center [218, 267] width 177 height 23
